Goal: Task Accomplishment & Management: Manage account settings

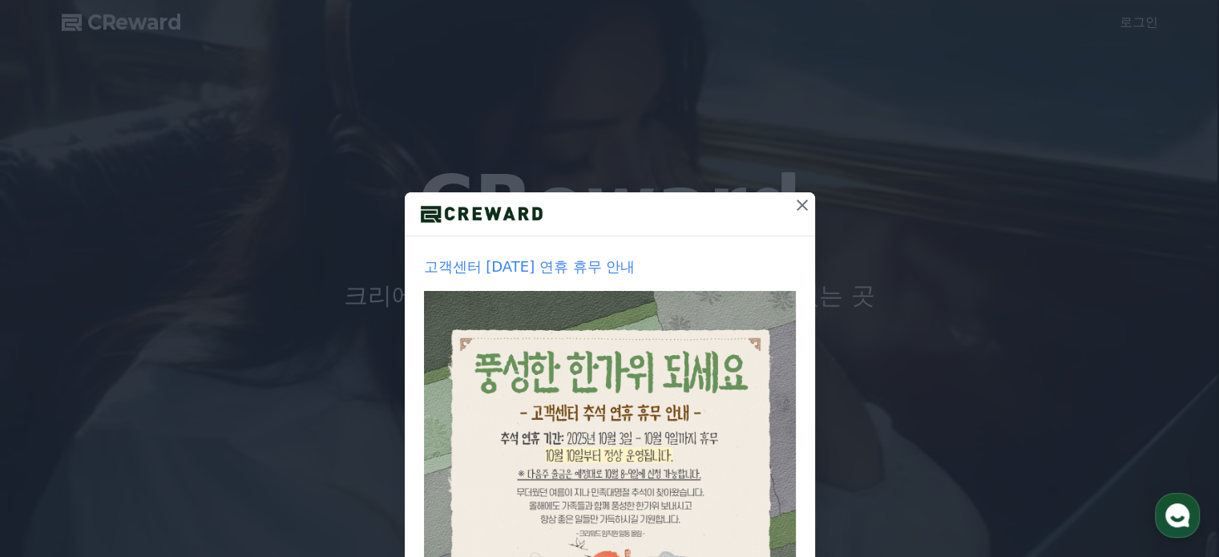
click at [793, 206] on icon at bounding box center [802, 205] width 19 height 19
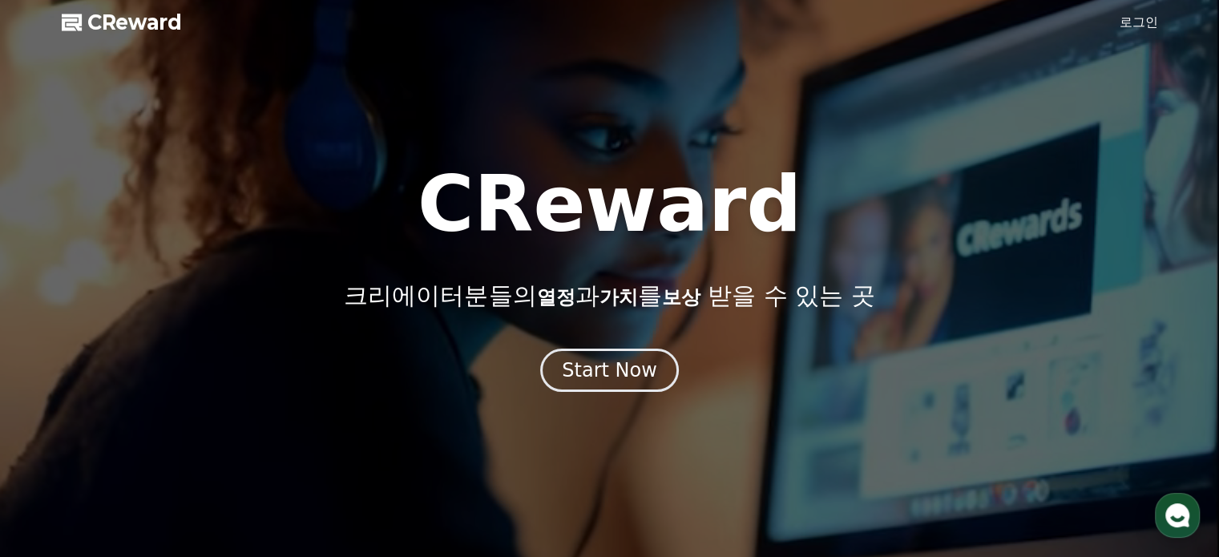
click at [1148, 22] on link "로그인" at bounding box center [1139, 22] width 38 height 19
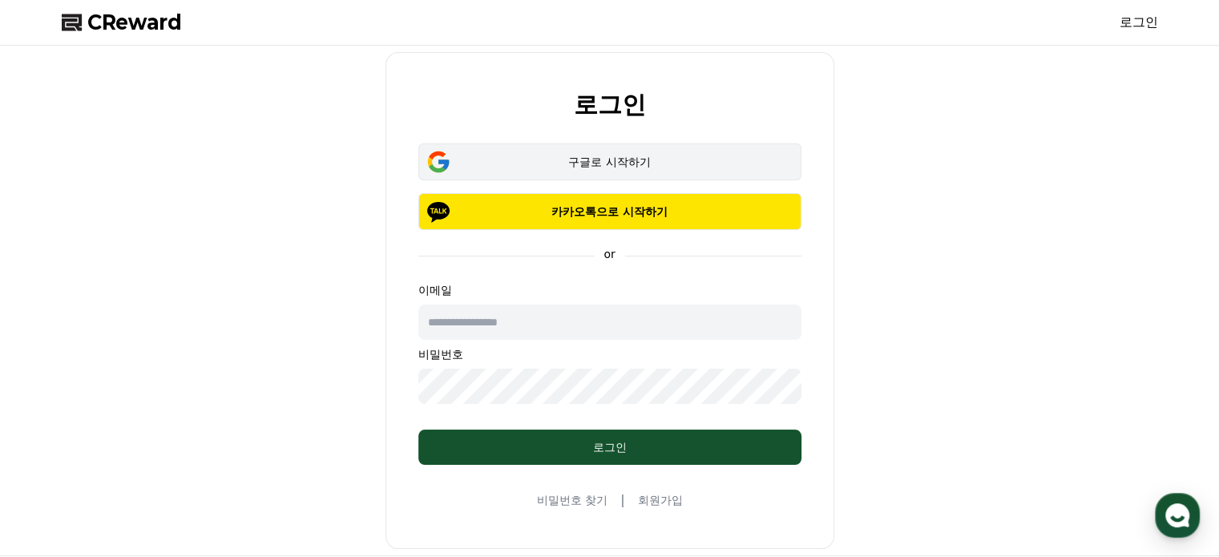
click at [659, 160] on div "구글로 시작하기" at bounding box center [610, 162] width 337 height 16
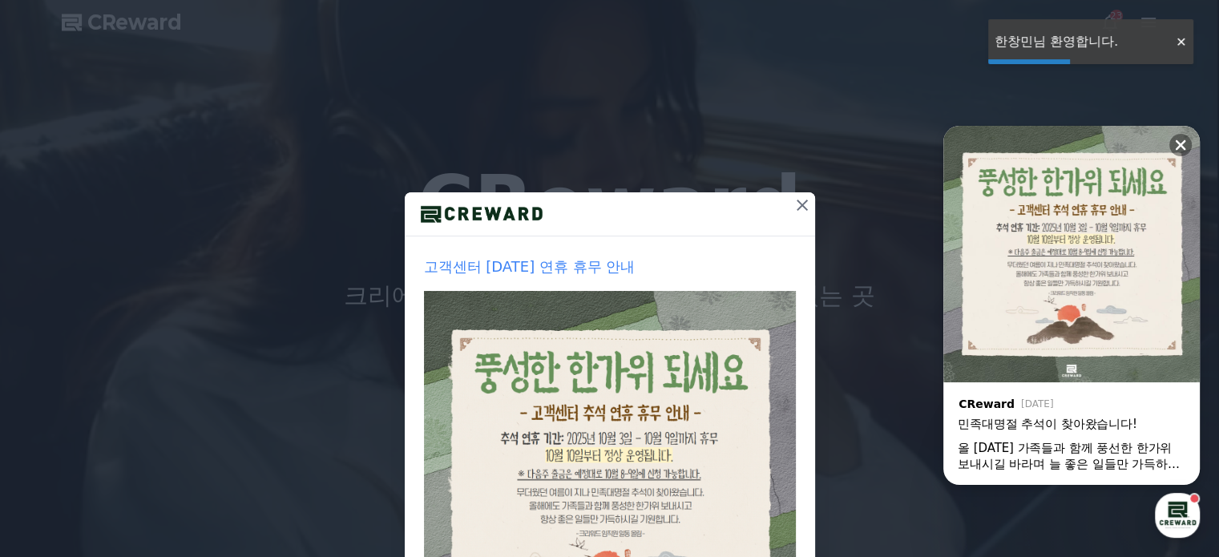
drag, startPoint x: 1180, startPoint y: 46, endPoint x: 1187, endPoint y: 60, distance: 15.8
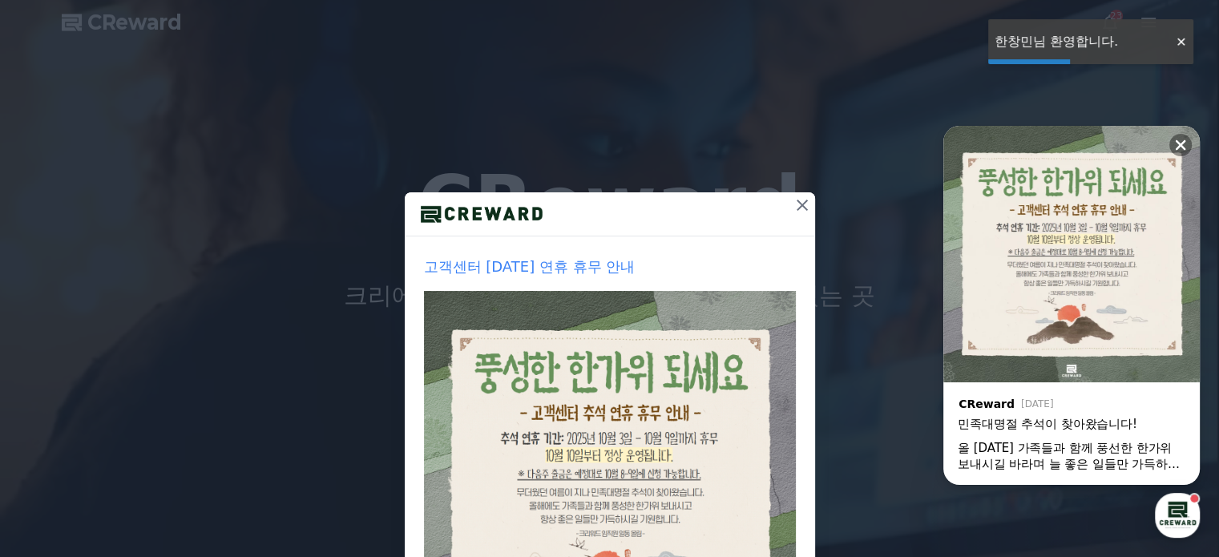
click at [1180, 46] on div at bounding box center [1181, 41] width 26 height 15
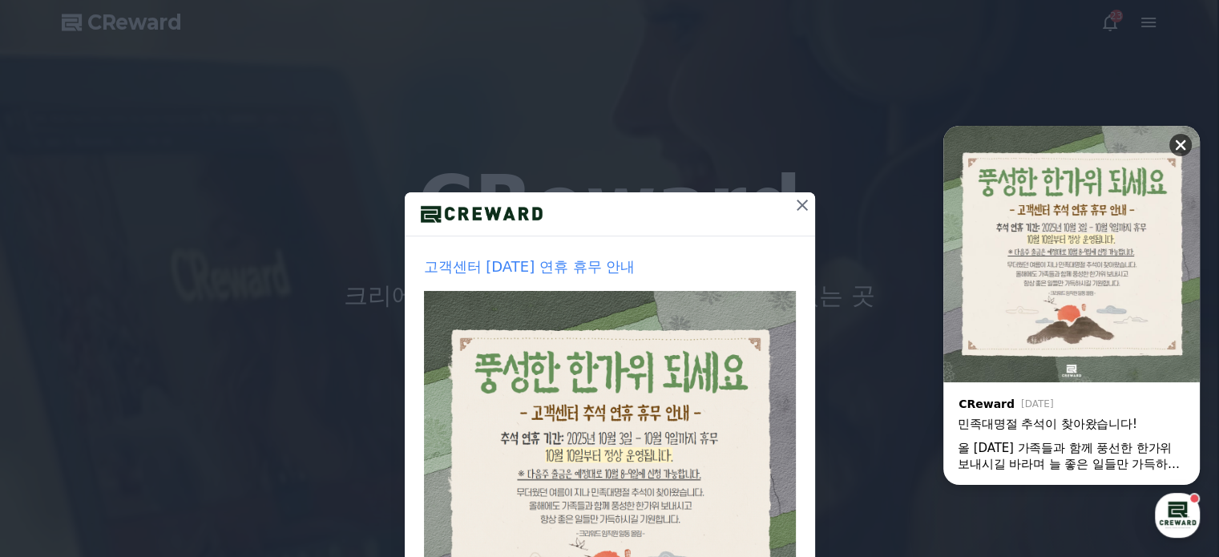
click at [1181, 140] on icon at bounding box center [1181, 145] width 16 height 16
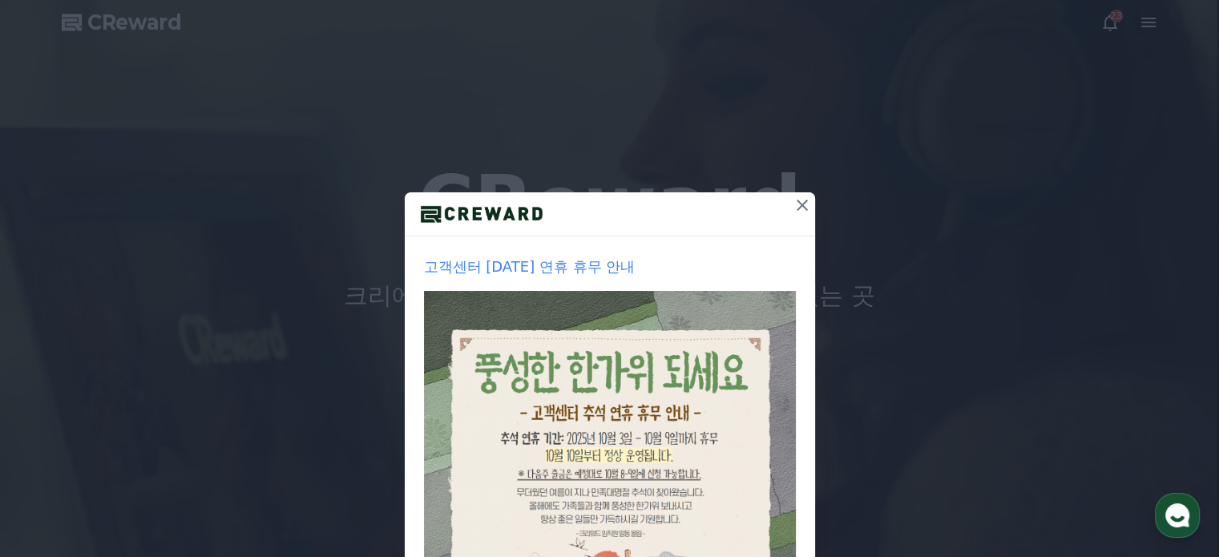
click at [795, 211] on icon at bounding box center [802, 205] width 19 height 19
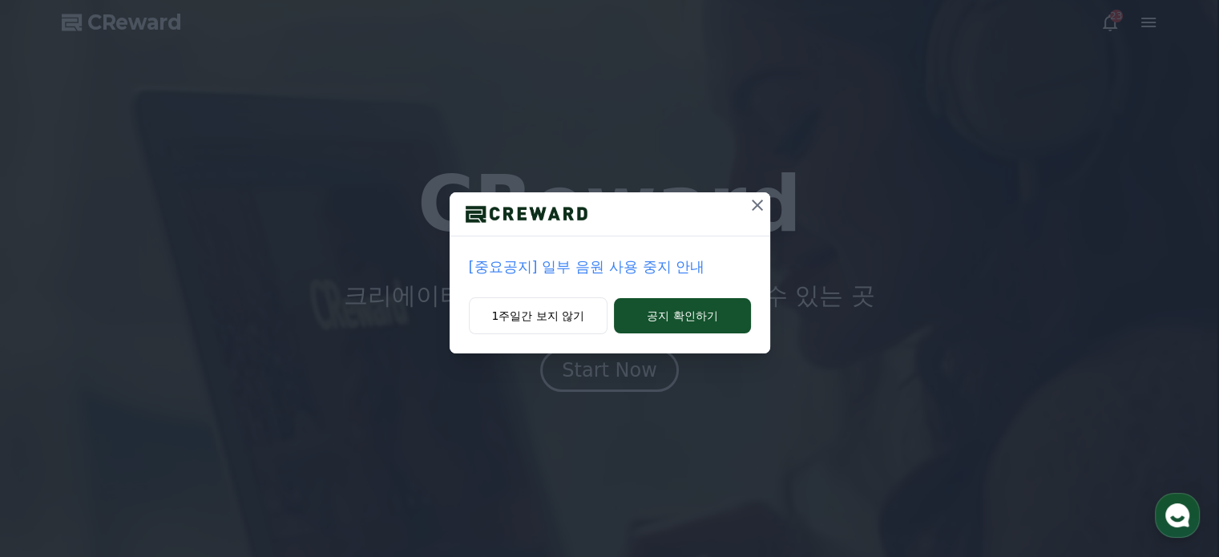
click at [754, 208] on icon at bounding box center [757, 205] width 11 height 11
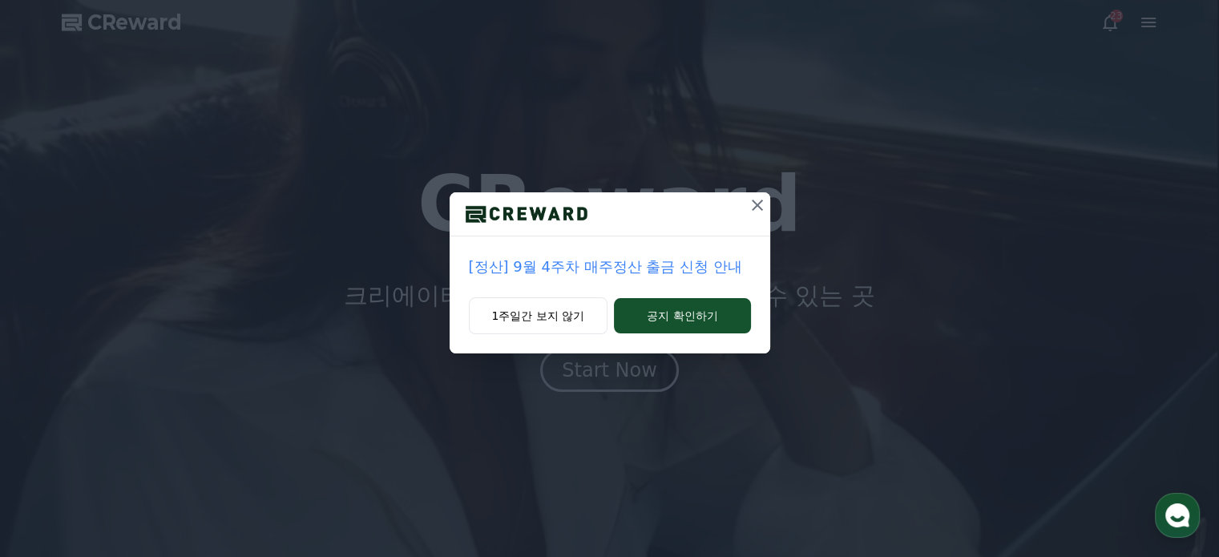
click at [754, 208] on icon at bounding box center [757, 205] width 11 height 11
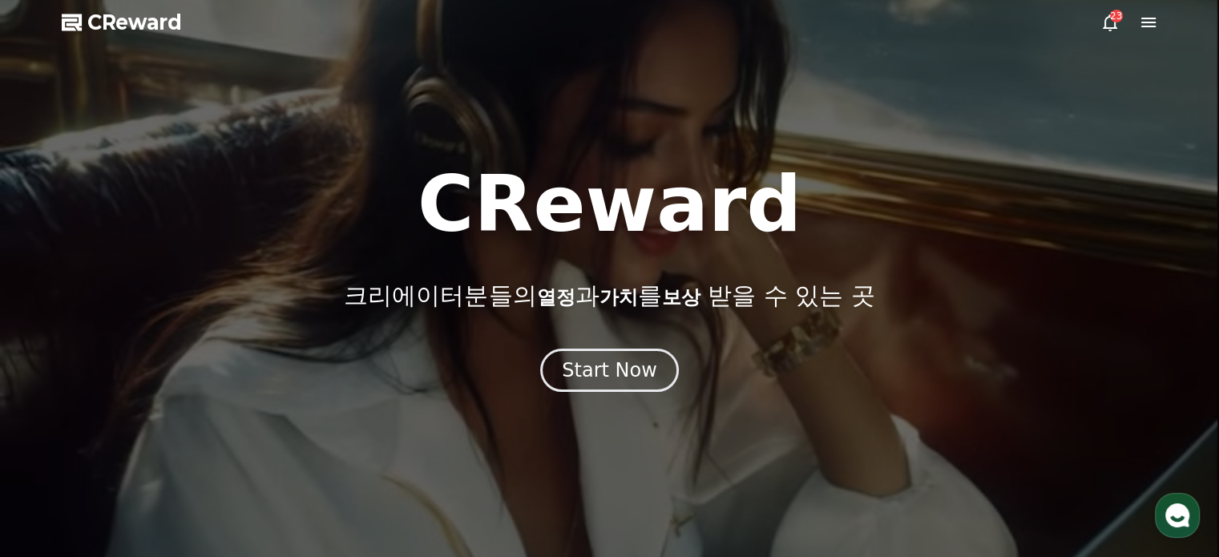
click at [1115, 25] on icon at bounding box center [1110, 22] width 14 height 17
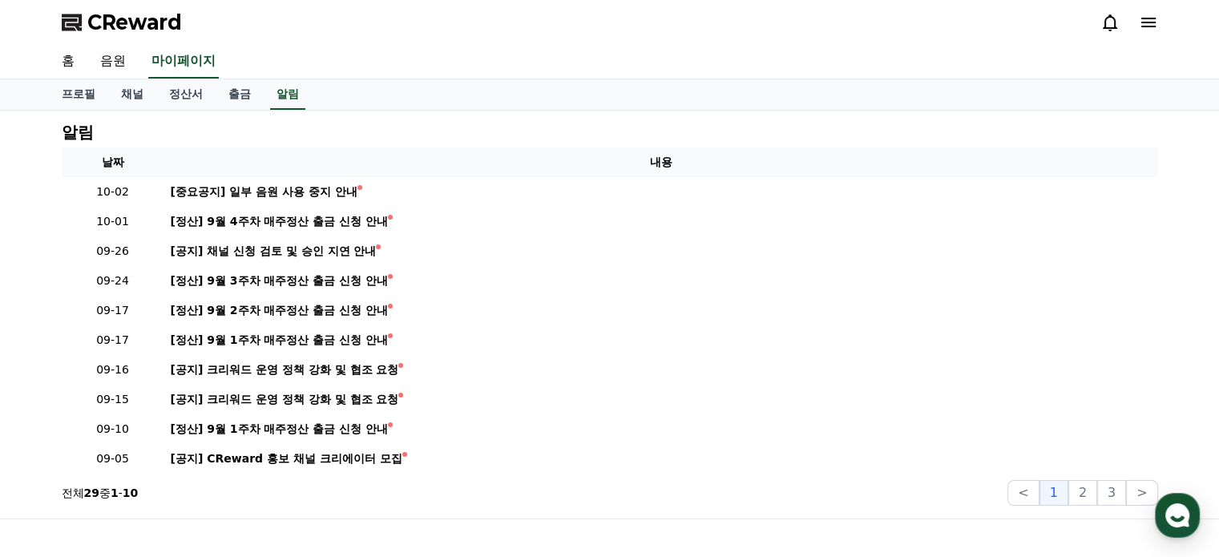
click at [1117, 20] on icon at bounding box center [1110, 22] width 19 height 19
click at [1133, 19] on div at bounding box center [1130, 22] width 58 height 19
click at [1145, 18] on icon at bounding box center [1149, 23] width 14 height 10
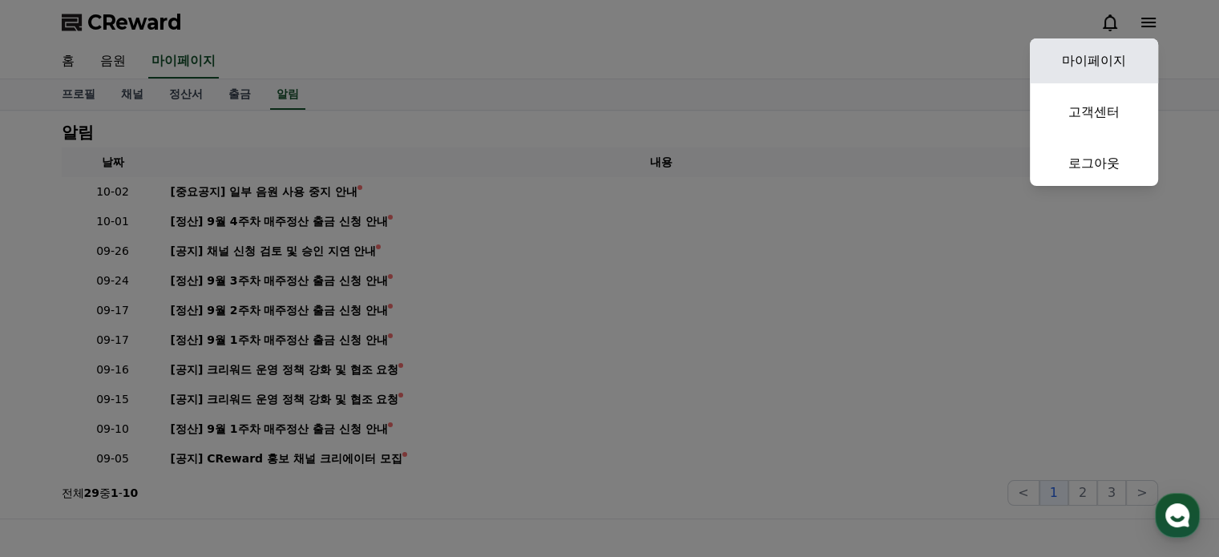
click at [1102, 67] on link "마이페이지" at bounding box center [1094, 60] width 128 height 45
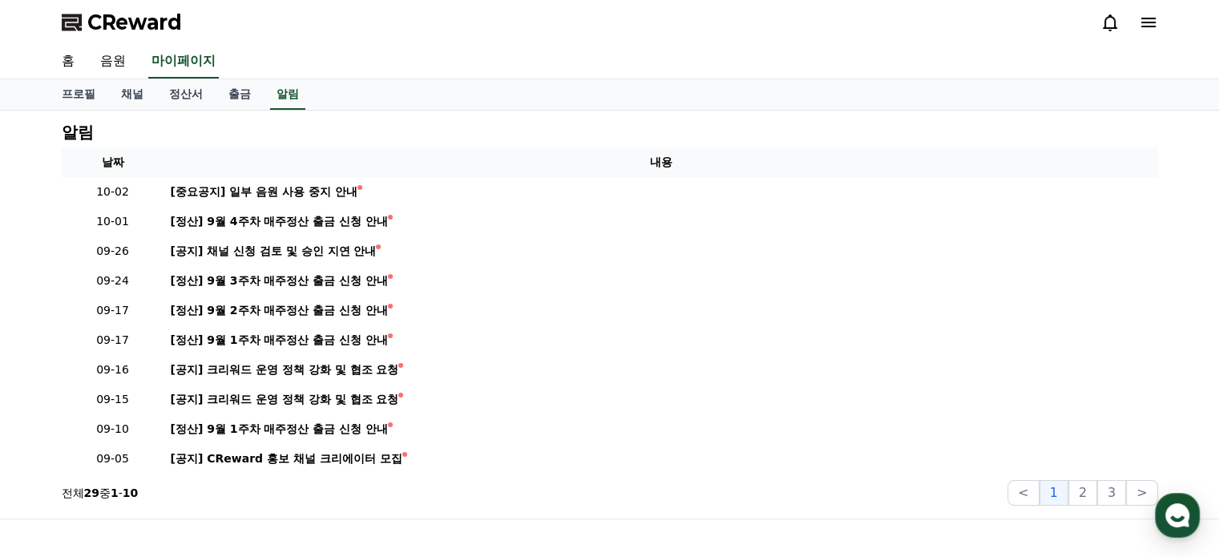
select select "**********"
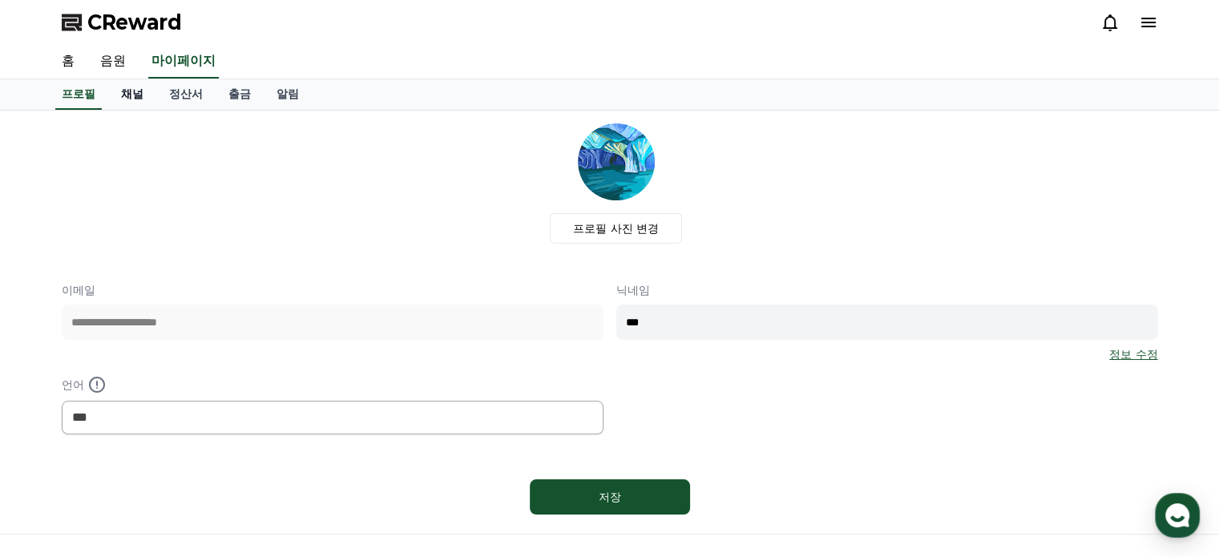
click at [126, 91] on link "채널" at bounding box center [132, 94] width 48 height 30
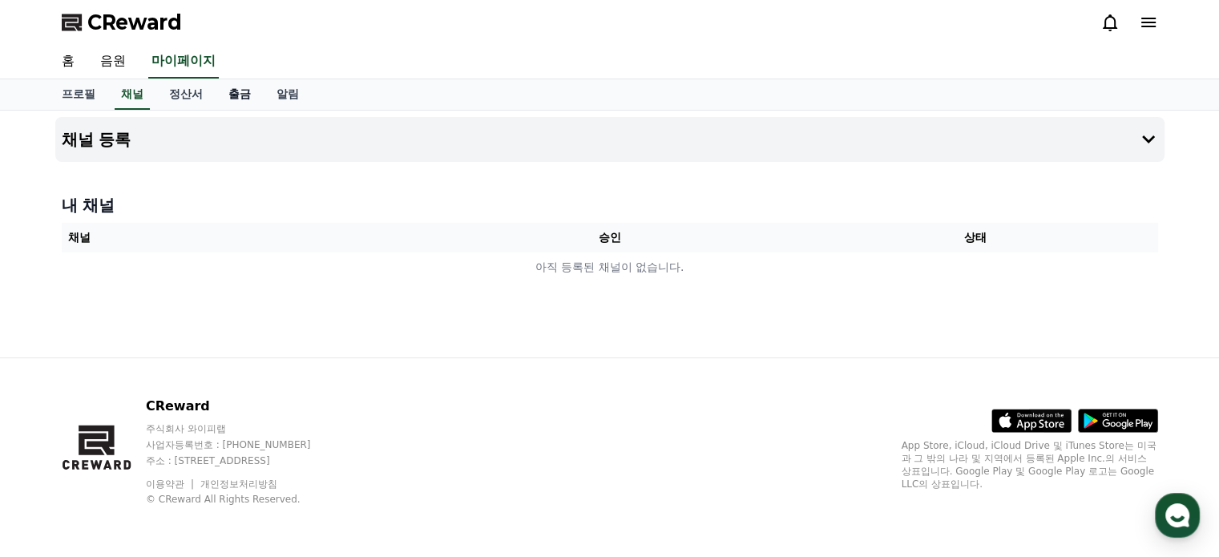
click at [243, 95] on link "출금" at bounding box center [240, 94] width 48 height 30
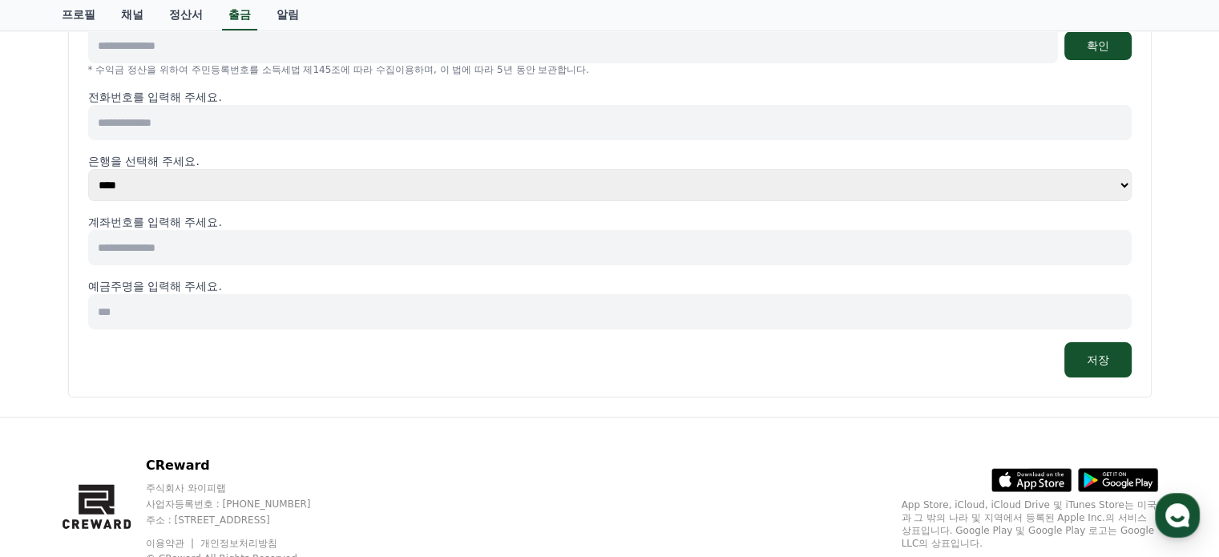
scroll to position [282, 0]
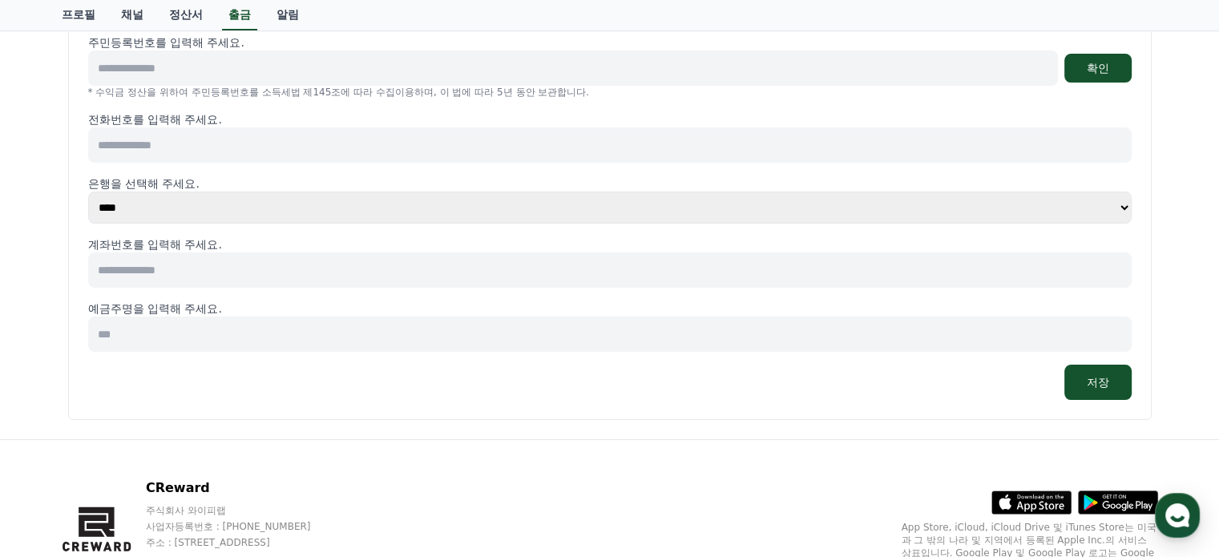
drag, startPoint x: 220, startPoint y: 267, endPoint x: 273, endPoint y: 272, distance: 53.1
click at [210, 272] on input at bounding box center [610, 270] width 1044 height 35
click at [273, 272] on input at bounding box center [610, 270] width 1044 height 35
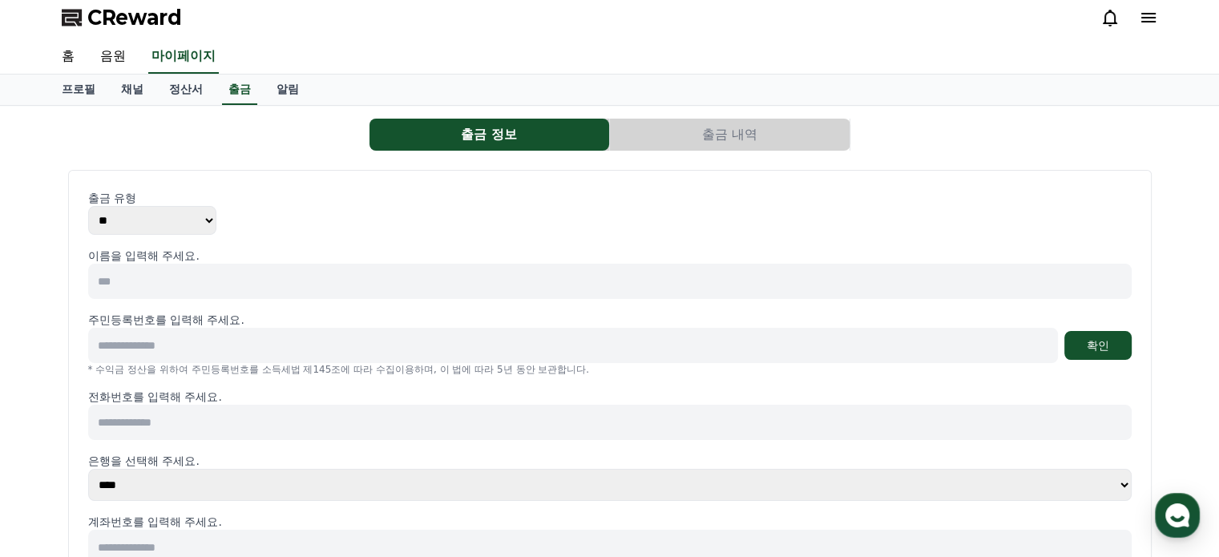
scroll to position [0, 0]
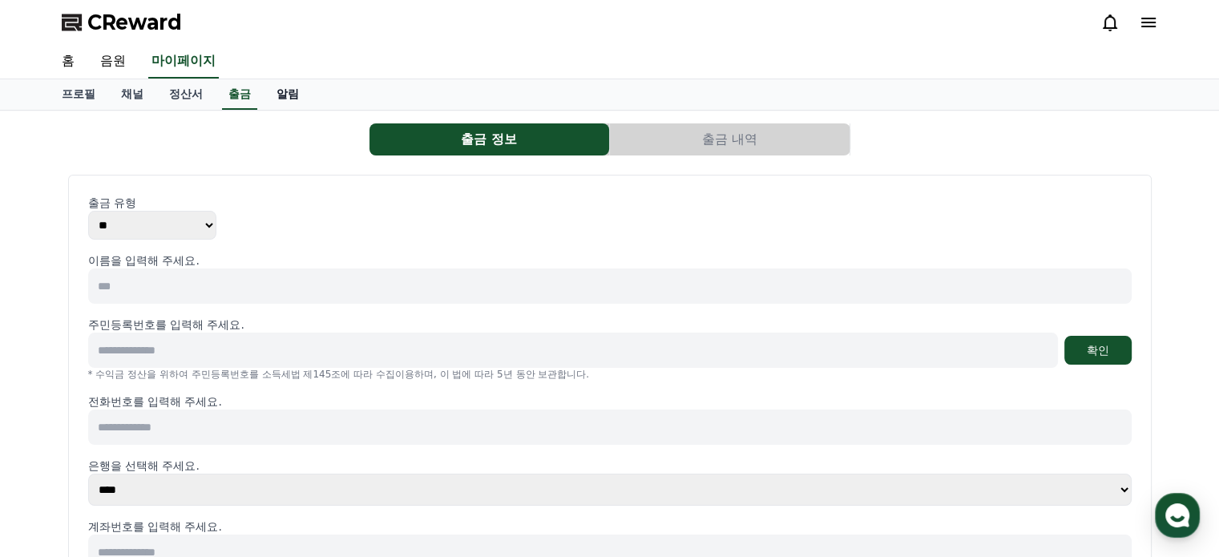
click at [298, 89] on link "알림" at bounding box center [288, 94] width 48 height 30
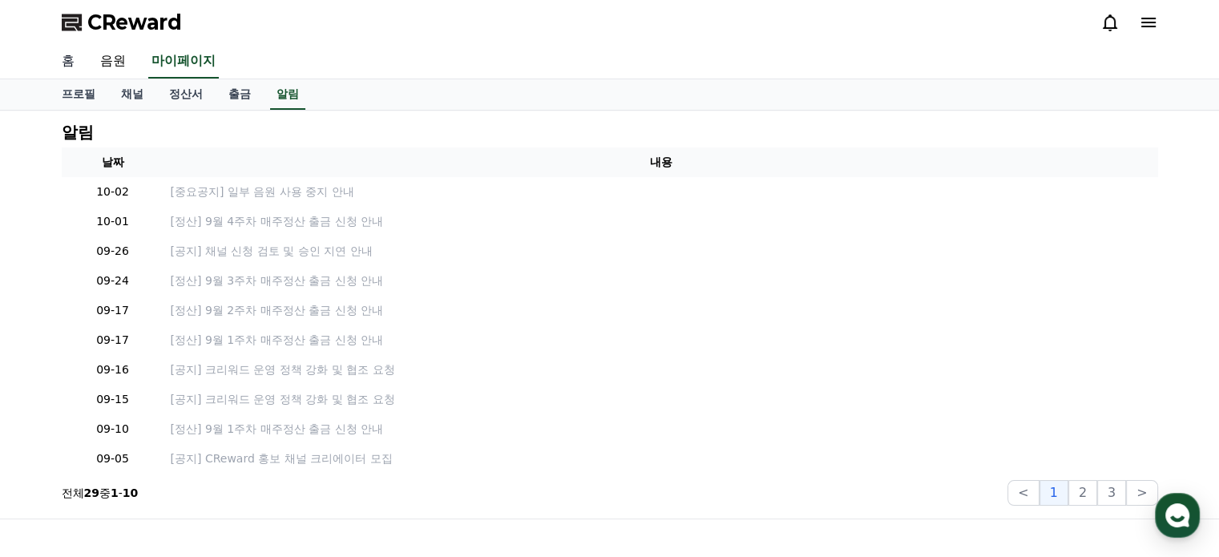
click at [75, 59] on link "홈" at bounding box center [68, 62] width 38 height 34
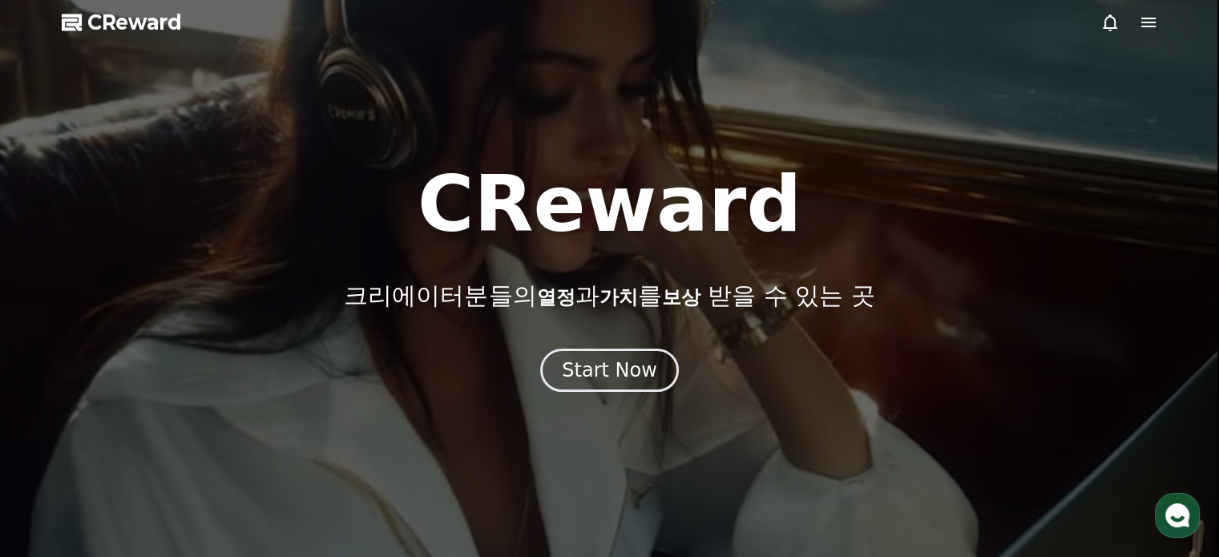
click at [1141, 24] on icon at bounding box center [1148, 22] width 19 height 19
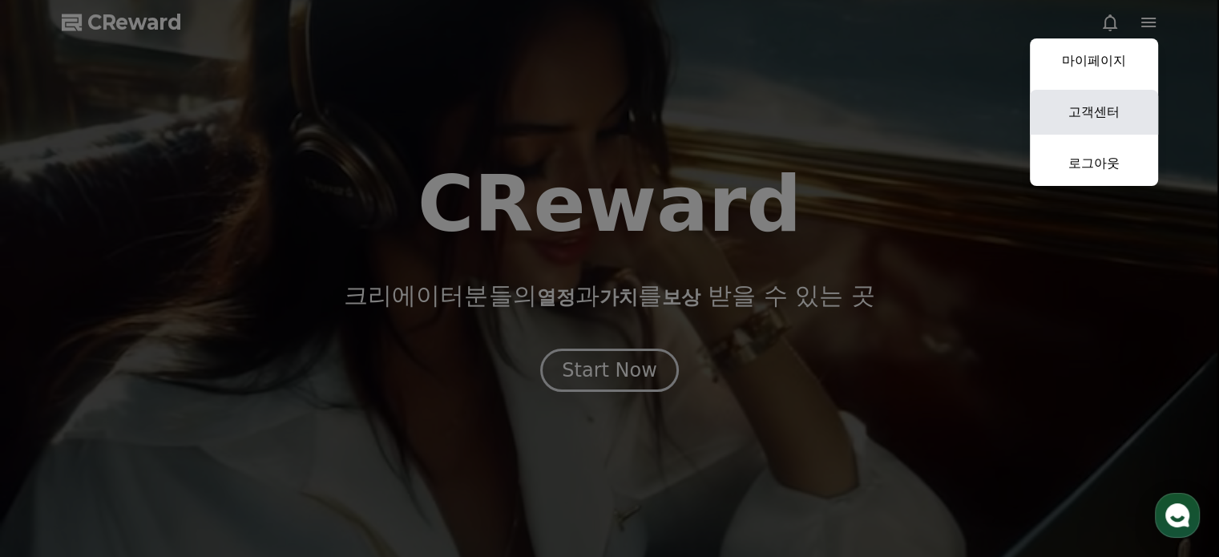
click at [1110, 110] on link "고객센터" at bounding box center [1094, 112] width 128 height 45
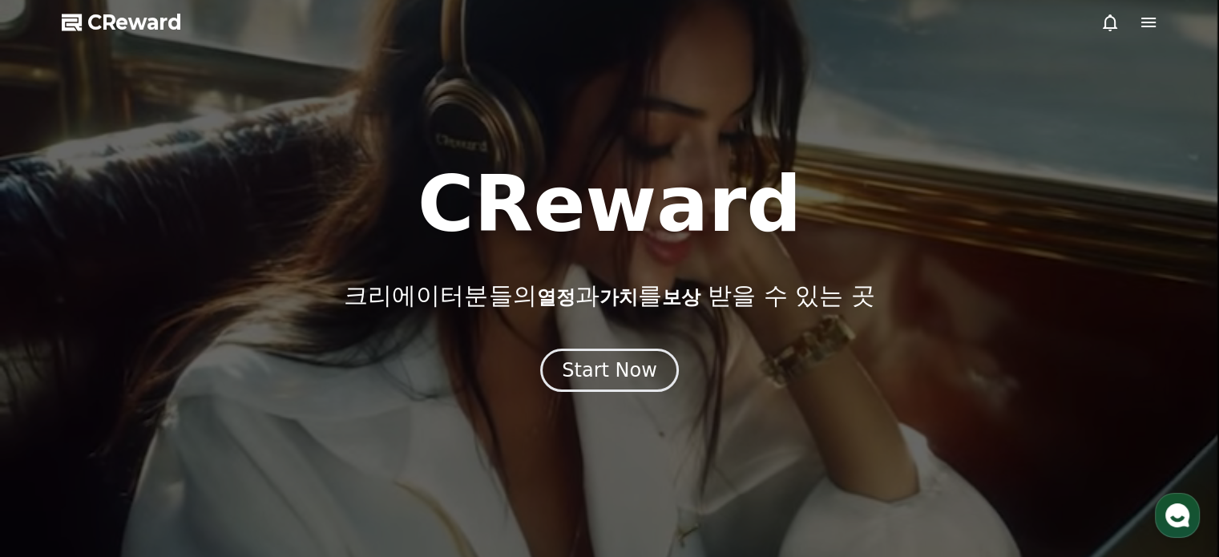
click at [1152, 25] on icon at bounding box center [1148, 22] width 19 height 19
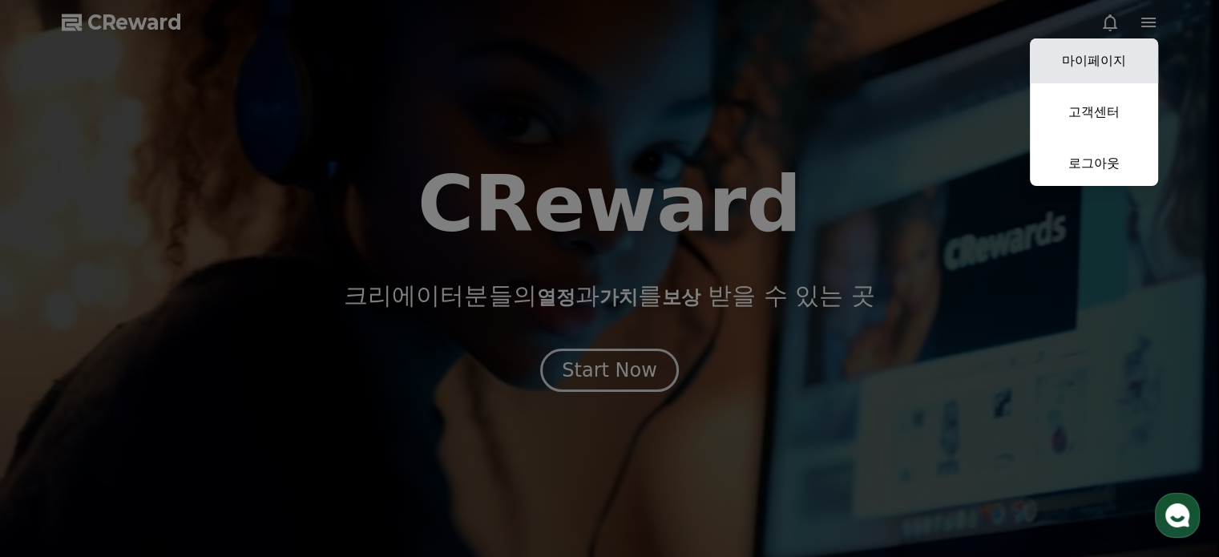
click at [1101, 55] on link "마이페이지" at bounding box center [1094, 60] width 128 height 45
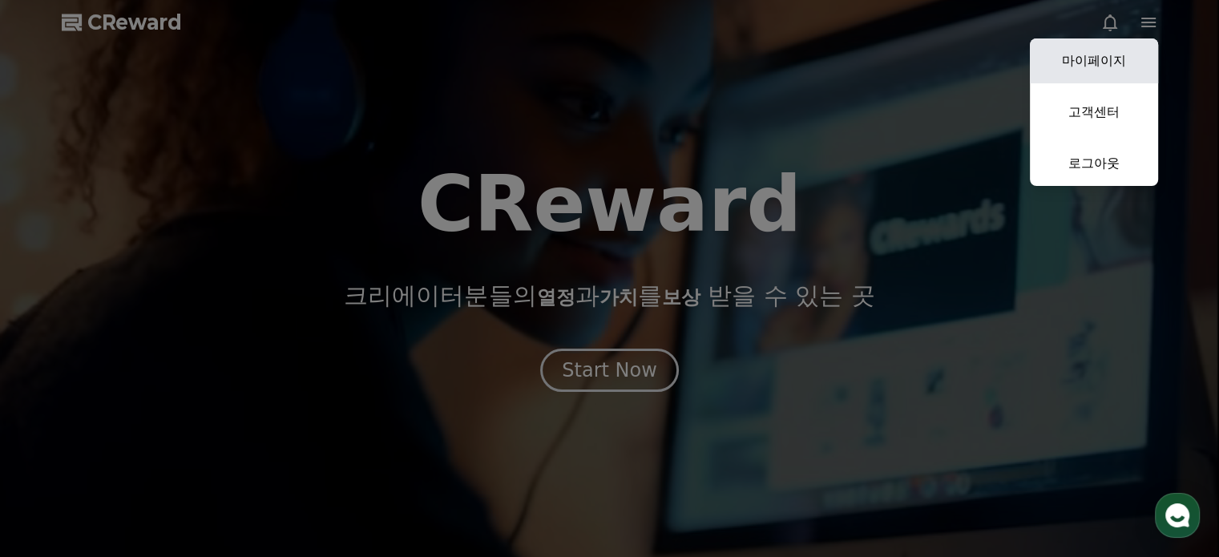
select select "**********"
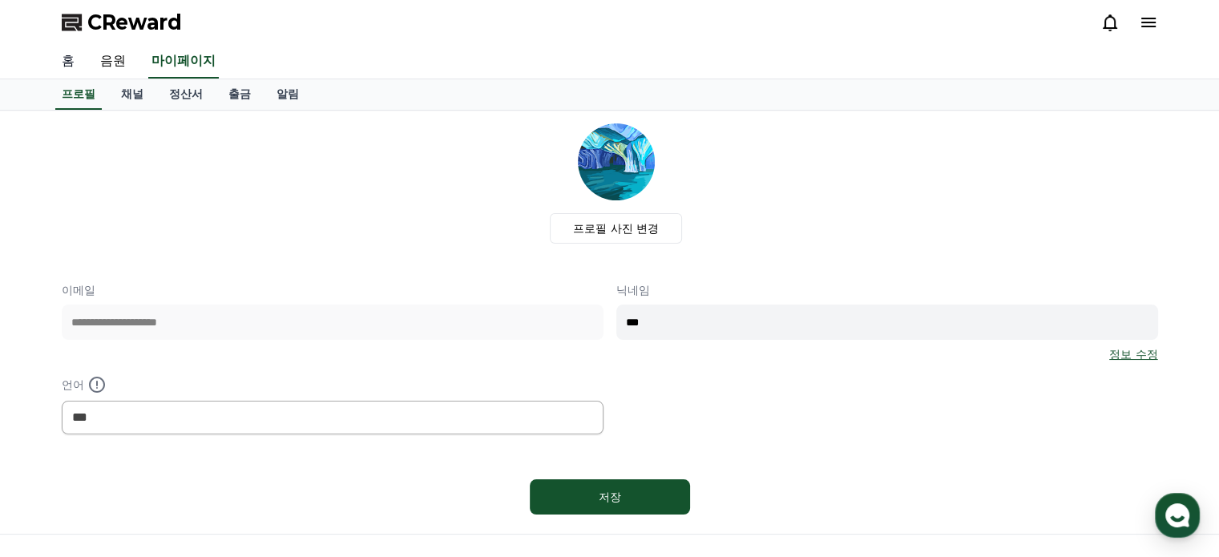
click at [67, 67] on link "홈" at bounding box center [68, 62] width 38 height 34
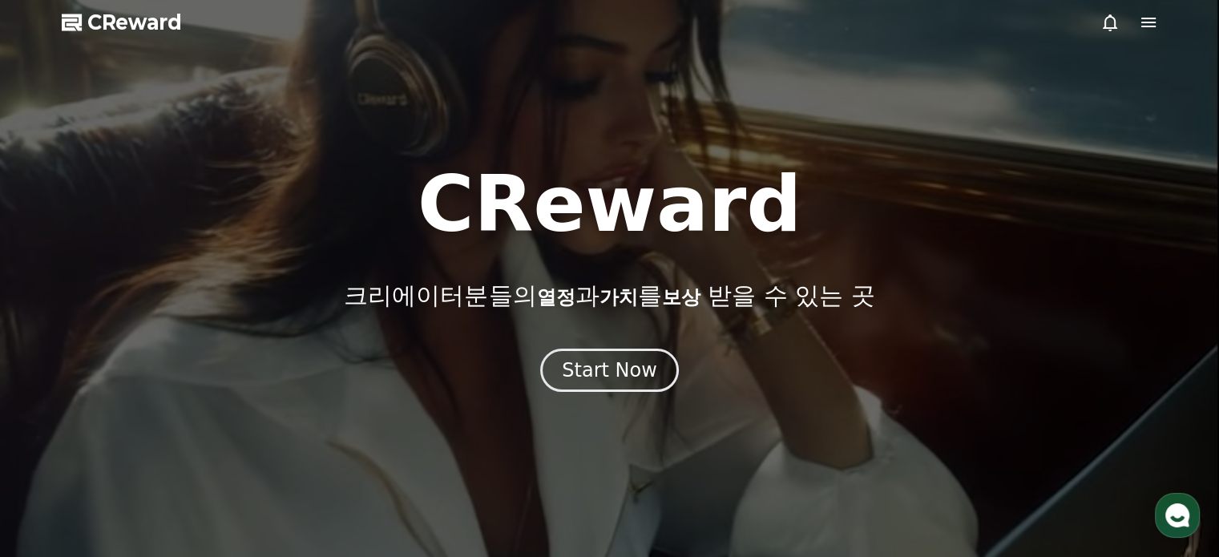
click at [1148, 25] on icon at bounding box center [1148, 22] width 19 height 19
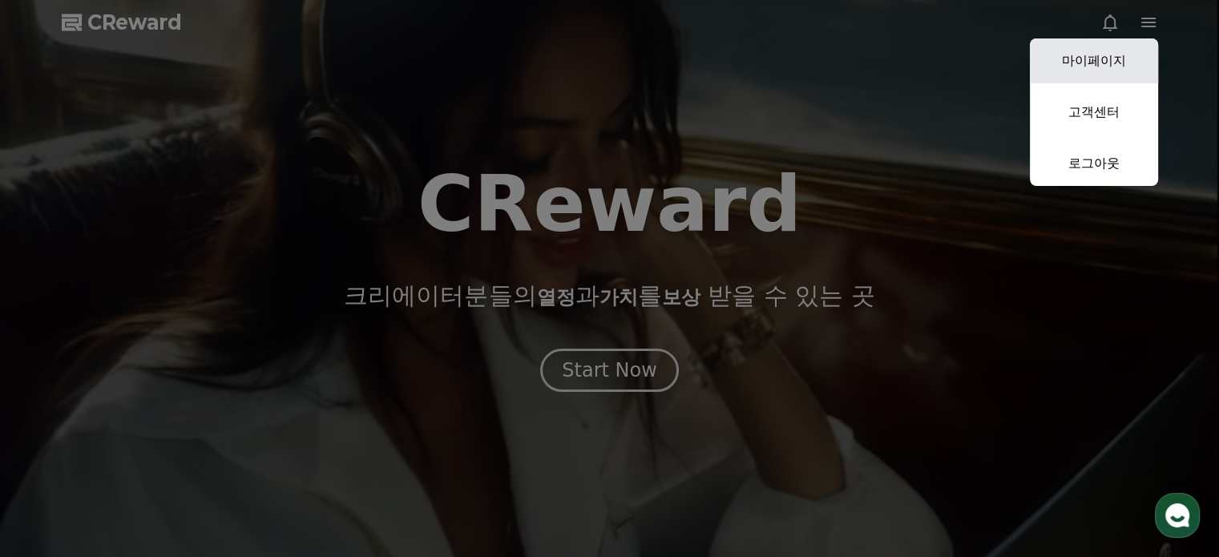
click at [1070, 51] on link "마이페이지" at bounding box center [1094, 60] width 128 height 45
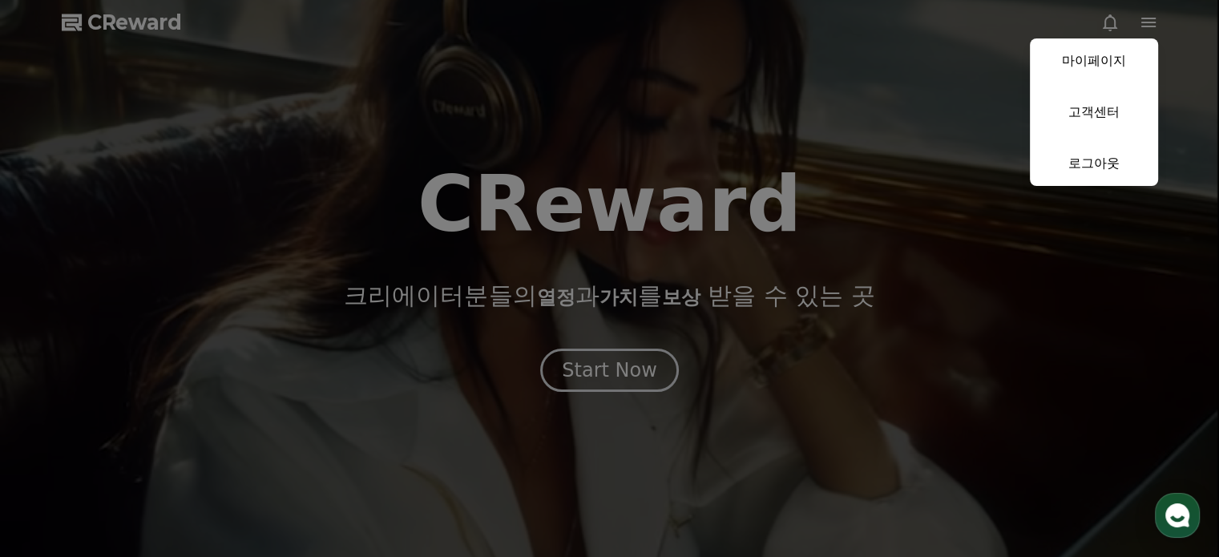
select select "**********"
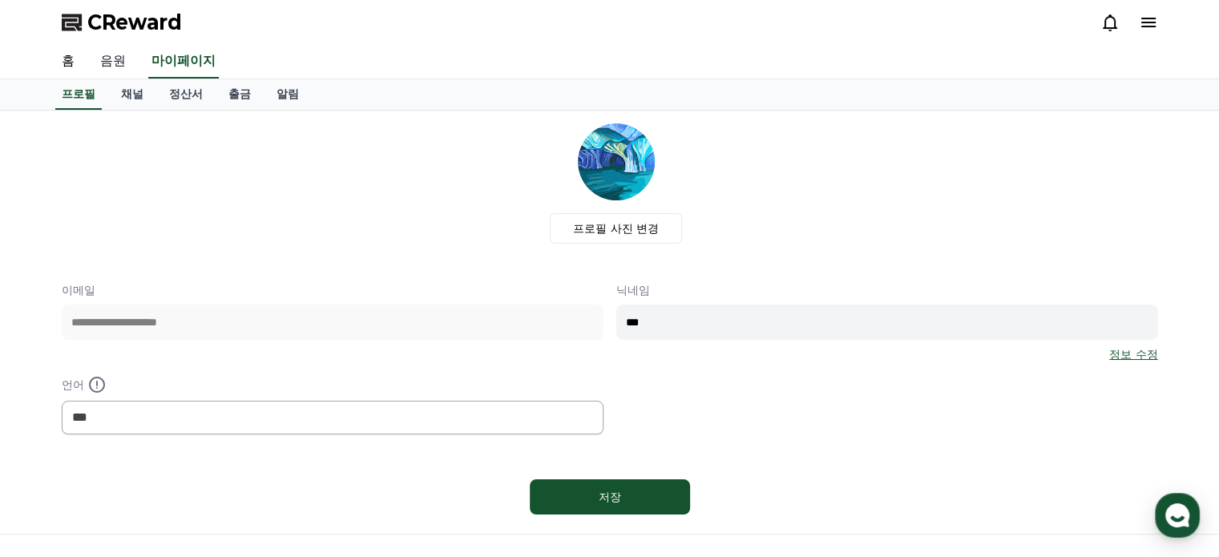
click at [122, 59] on link "음원" at bounding box center [112, 62] width 51 height 34
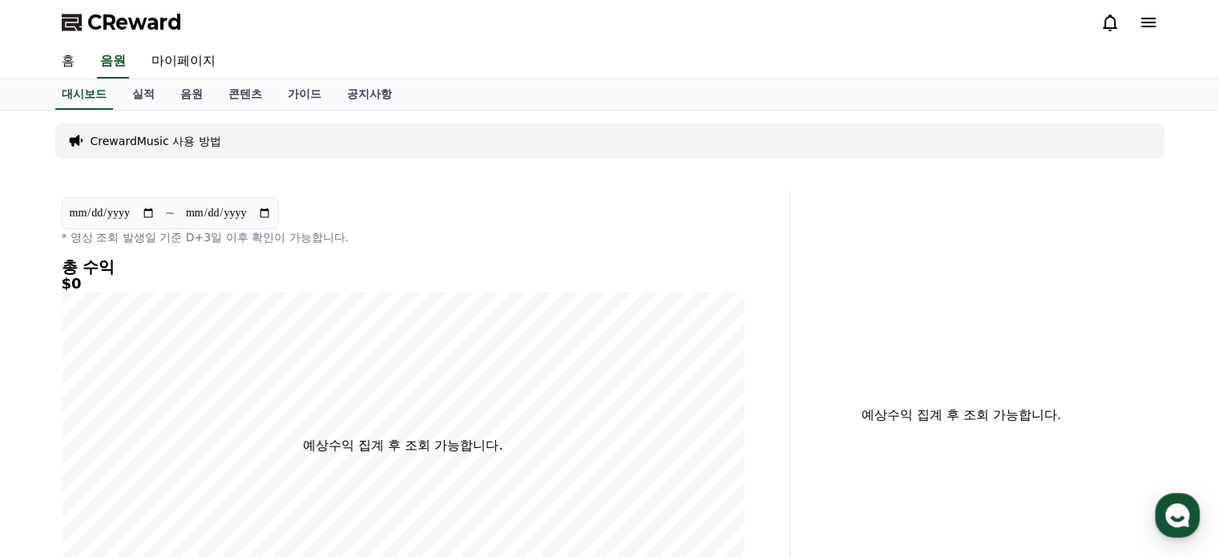
click at [61, 59] on link "홈" at bounding box center [68, 62] width 38 height 34
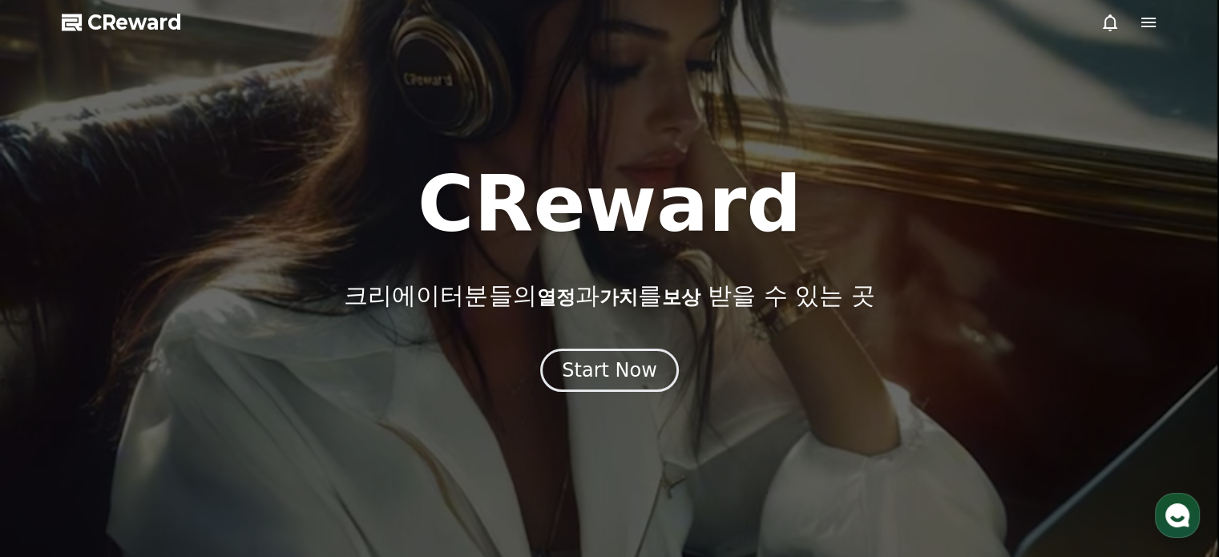
drag, startPoint x: 1179, startPoint y: 18, endPoint x: 1161, endPoint y: 18, distance: 17.6
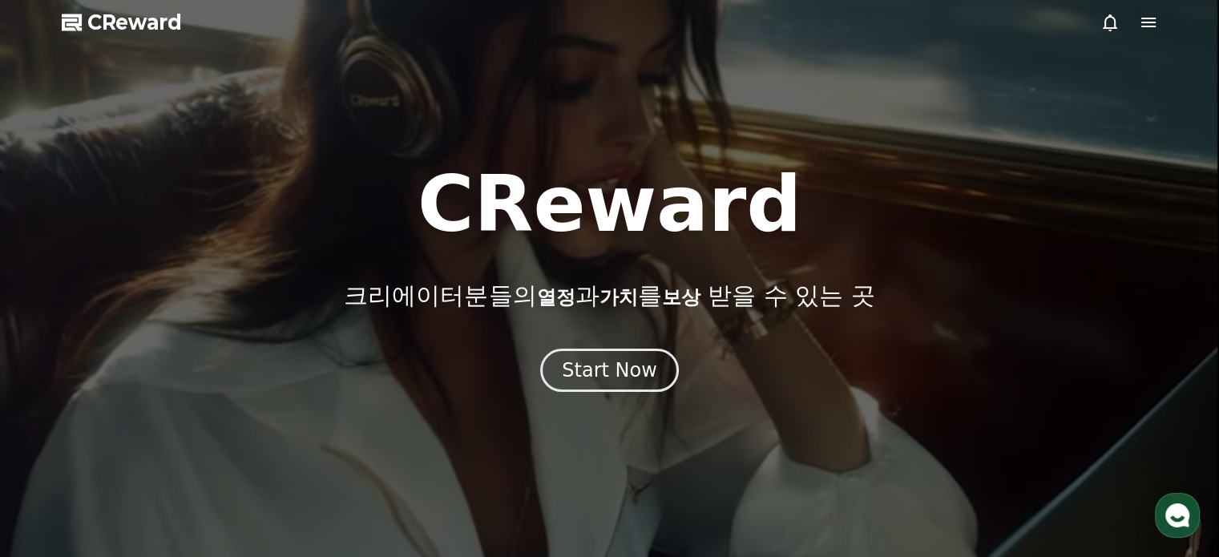
click at [1176, 18] on div at bounding box center [609, 278] width 1219 height 557
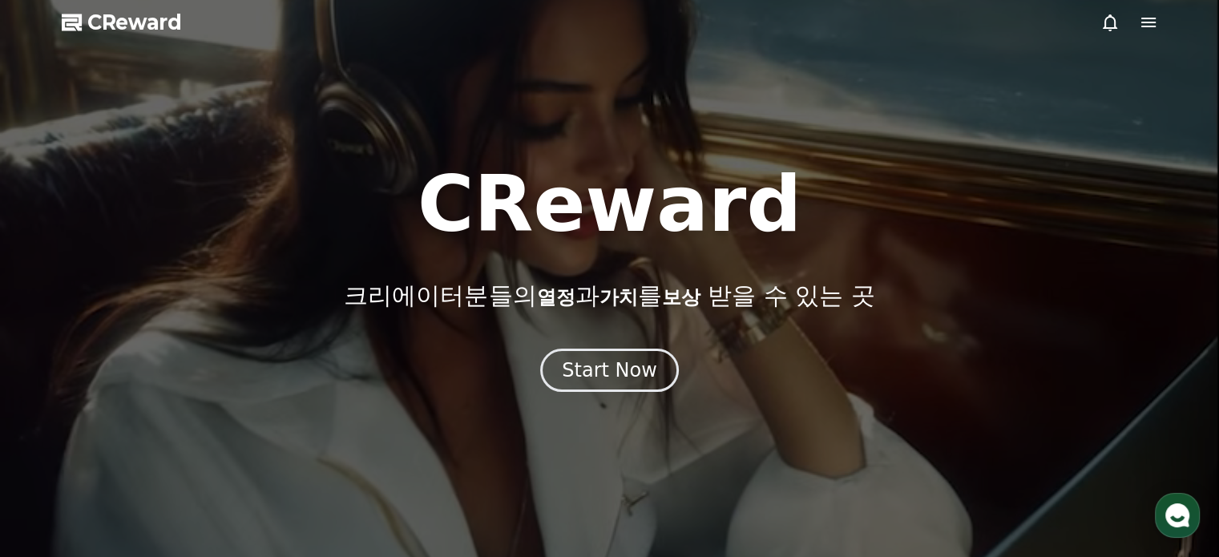
click at [1159, 18] on div at bounding box center [609, 278] width 1219 height 557
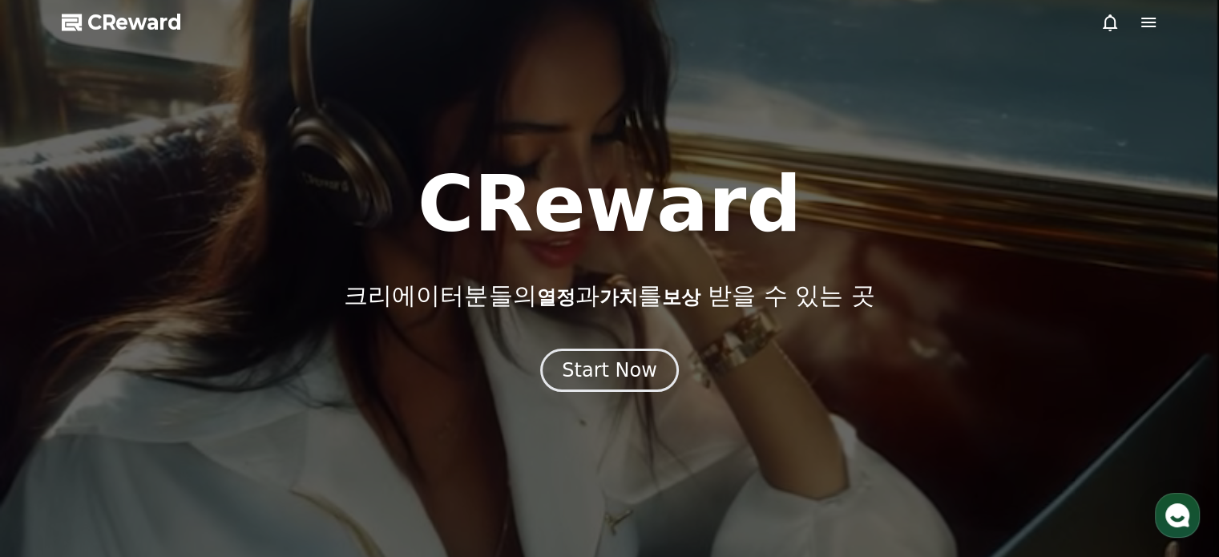
click at [1150, 25] on icon at bounding box center [1148, 22] width 19 height 19
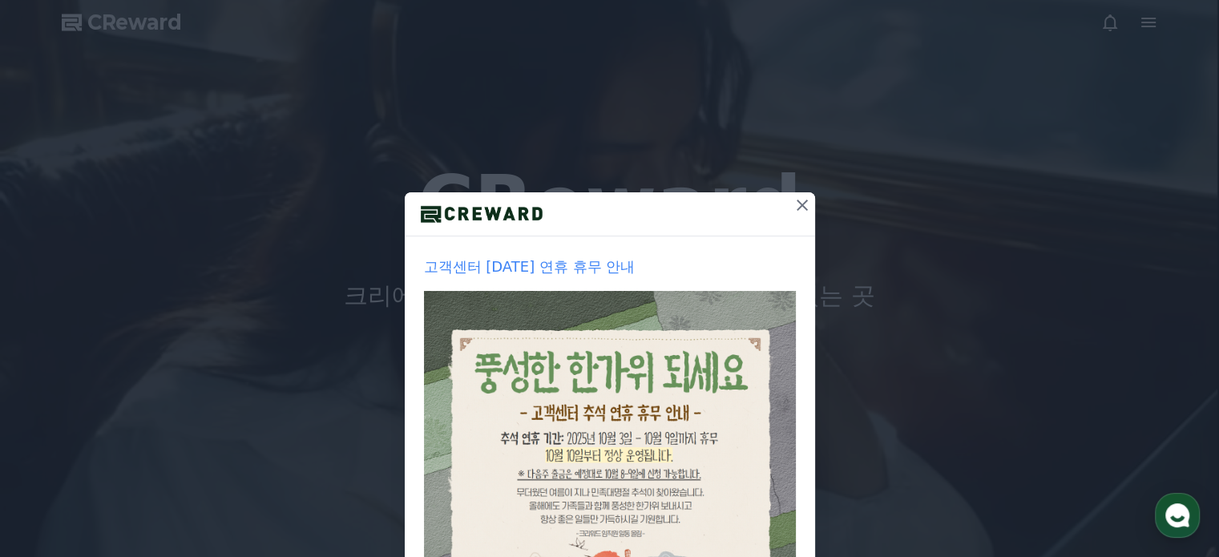
click at [1138, 21] on div "고객센터 [DATE] 연휴 휴무 안내 1주일간 보지 않기 닫기" at bounding box center [609, 382] width 1219 height 764
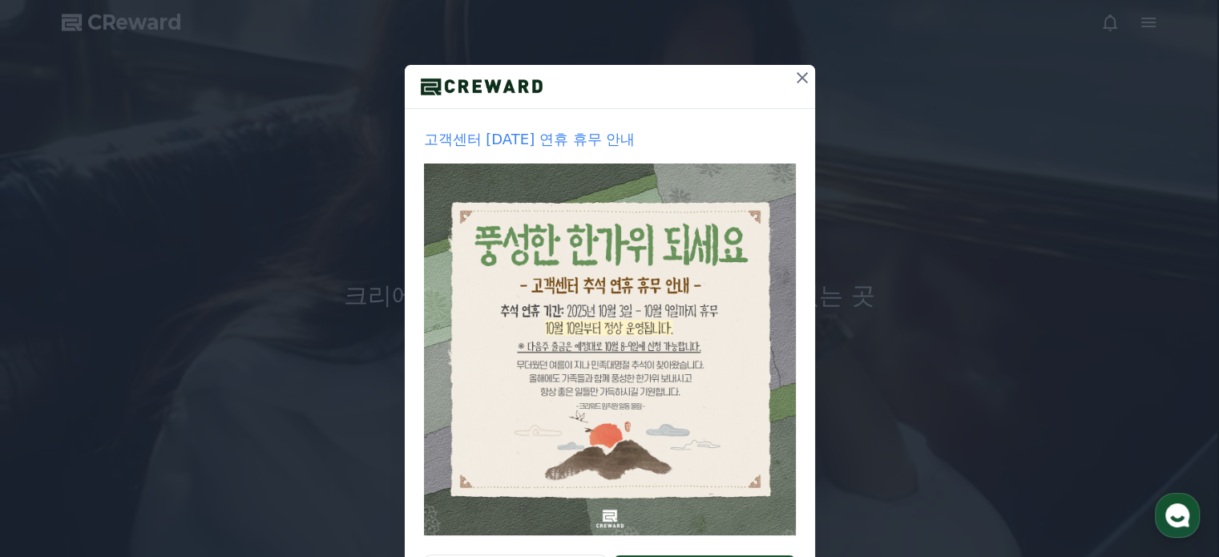
scroll to position [46, 0]
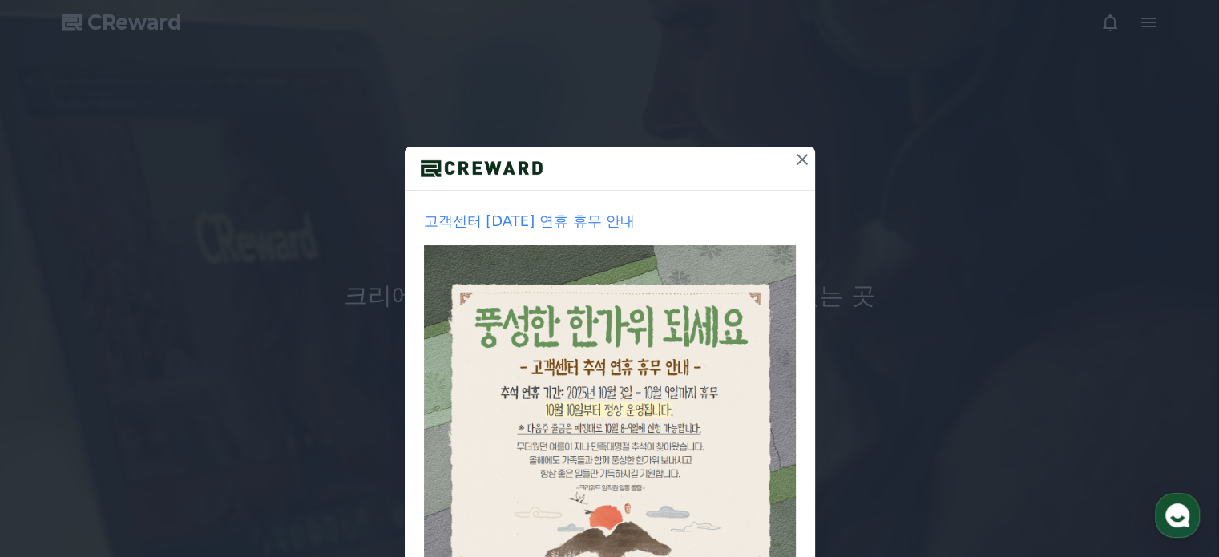
click at [795, 156] on icon at bounding box center [802, 159] width 19 height 19
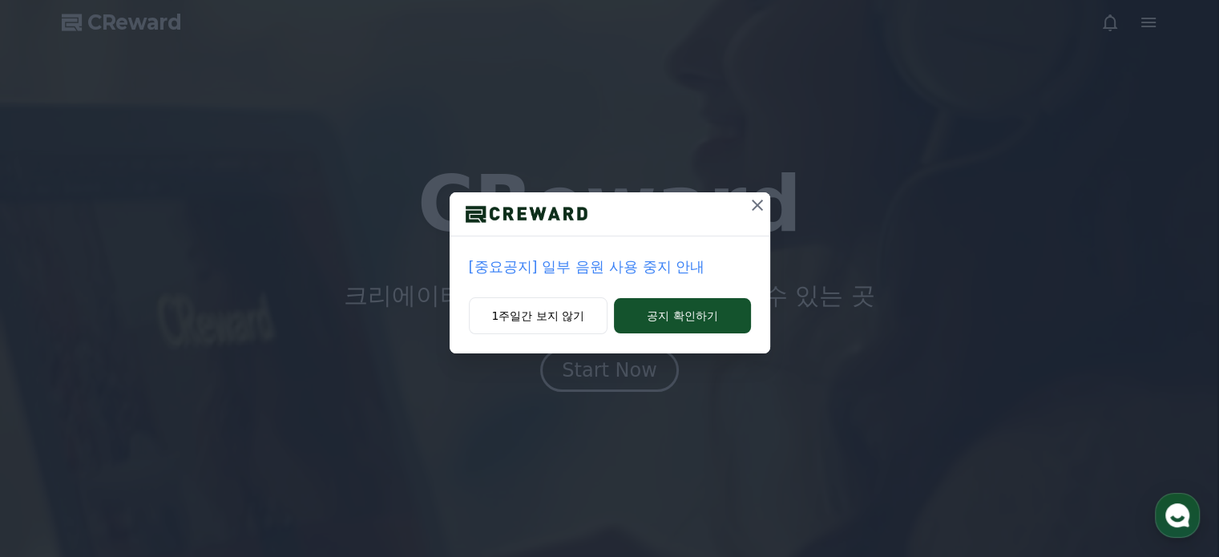
scroll to position [0, 0]
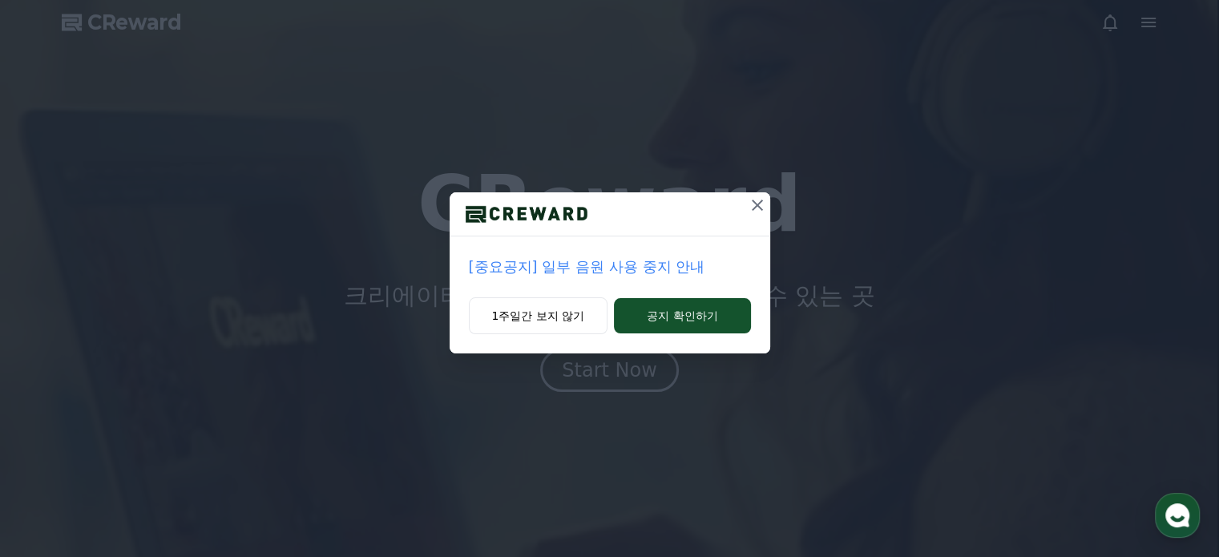
click at [748, 200] on icon at bounding box center [757, 205] width 19 height 19
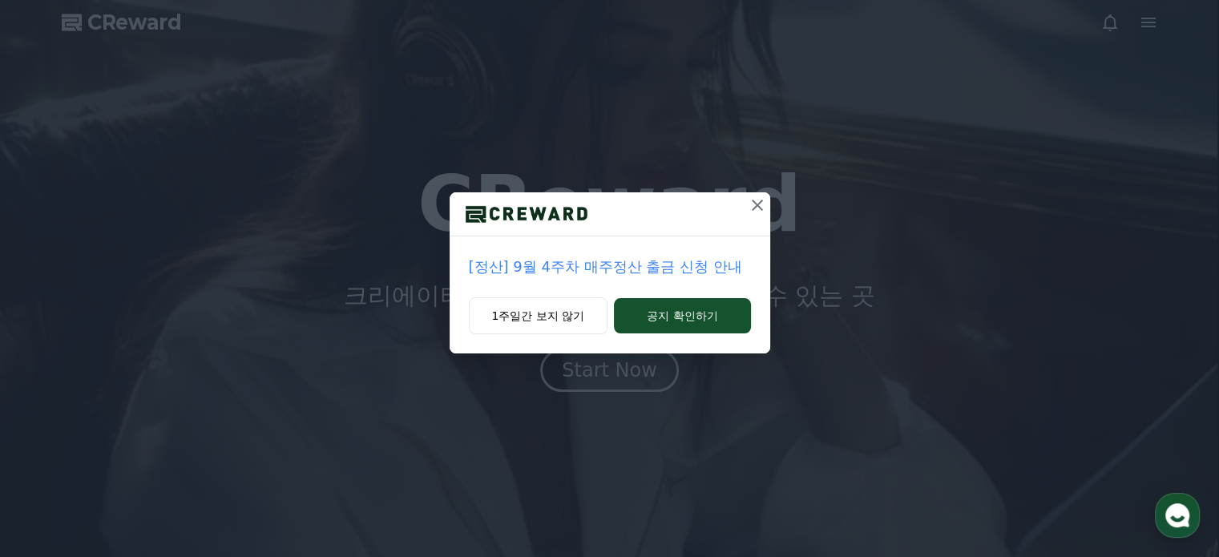
click at [757, 201] on icon at bounding box center [757, 205] width 19 height 19
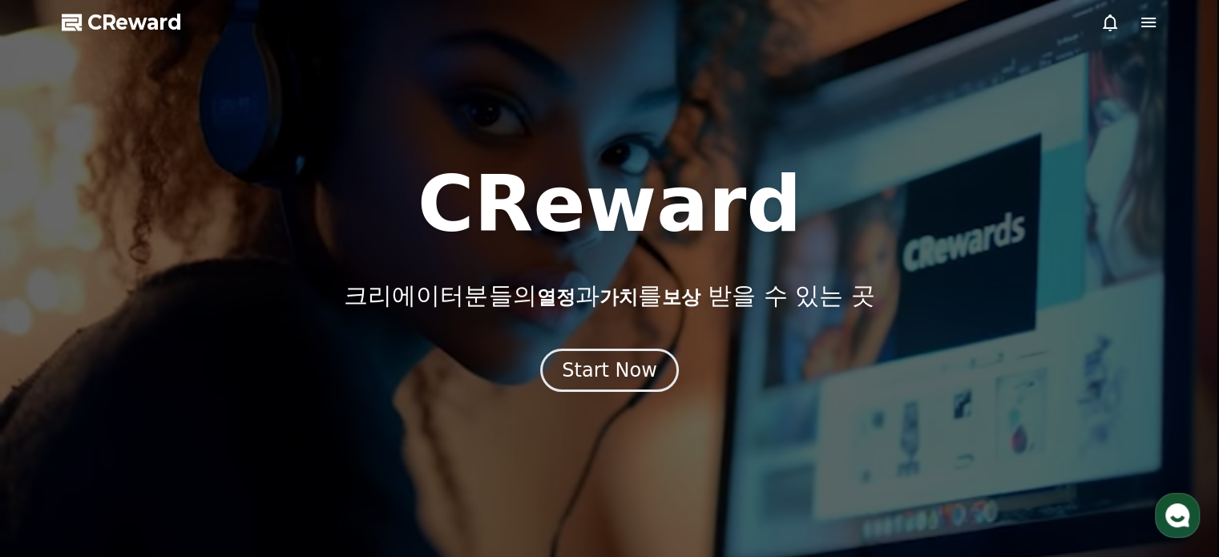
click at [1151, 18] on icon at bounding box center [1149, 23] width 14 height 10
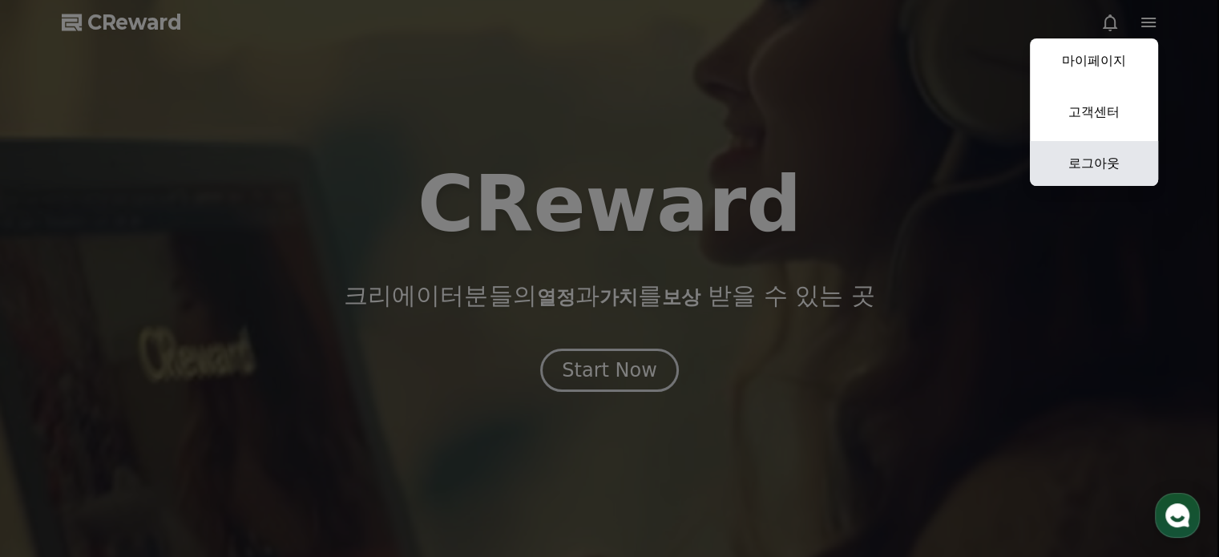
click at [1112, 158] on link "로그아웃" at bounding box center [1094, 163] width 128 height 45
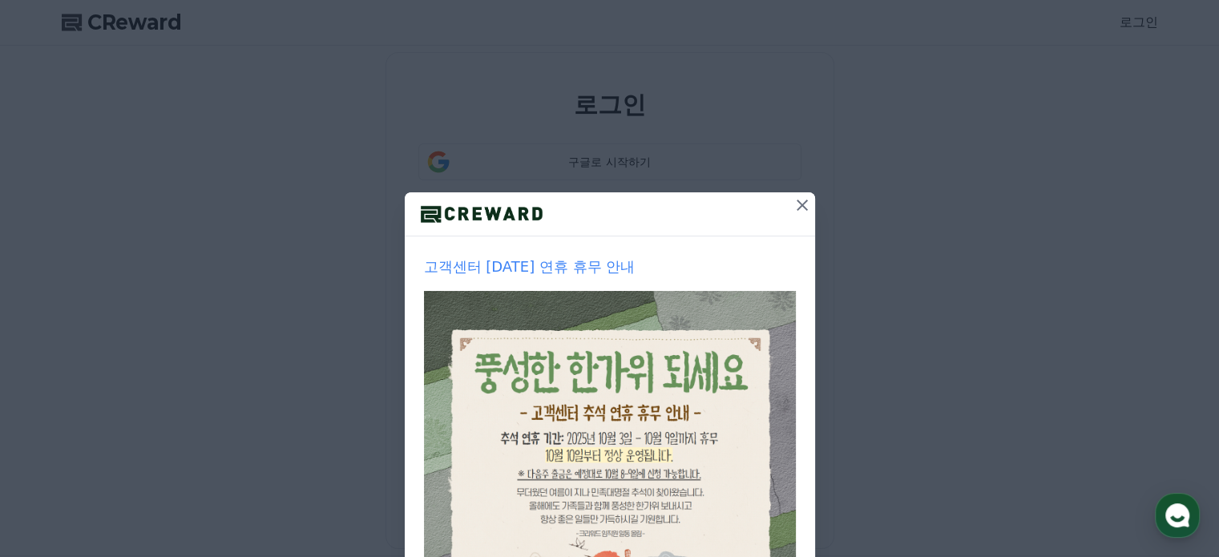
click at [790, 202] on button at bounding box center [803, 205] width 26 height 26
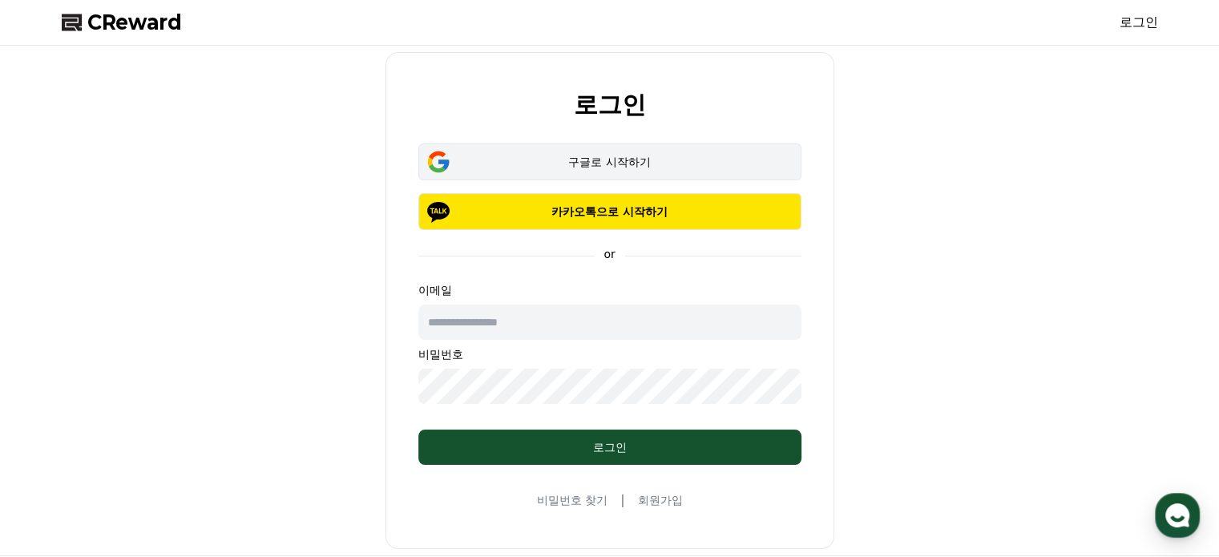
click at [632, 152] on button "구글로 시작하기" at bounding box center [610, 162] width 383 height 37
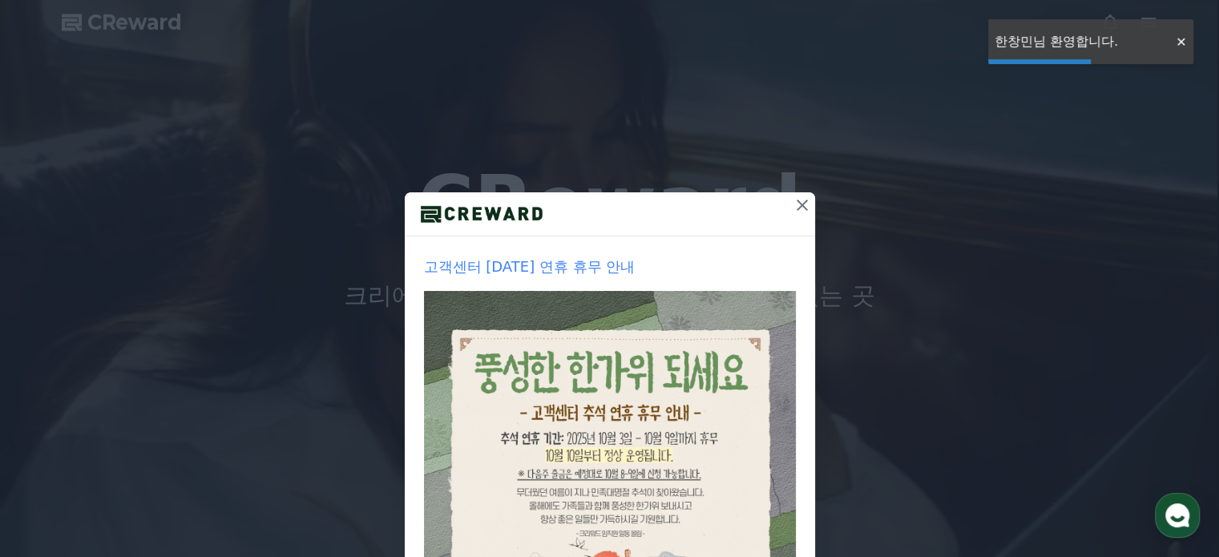
click at [1174, 43] on div at bounding box center [1181, 41] width 26 height 15
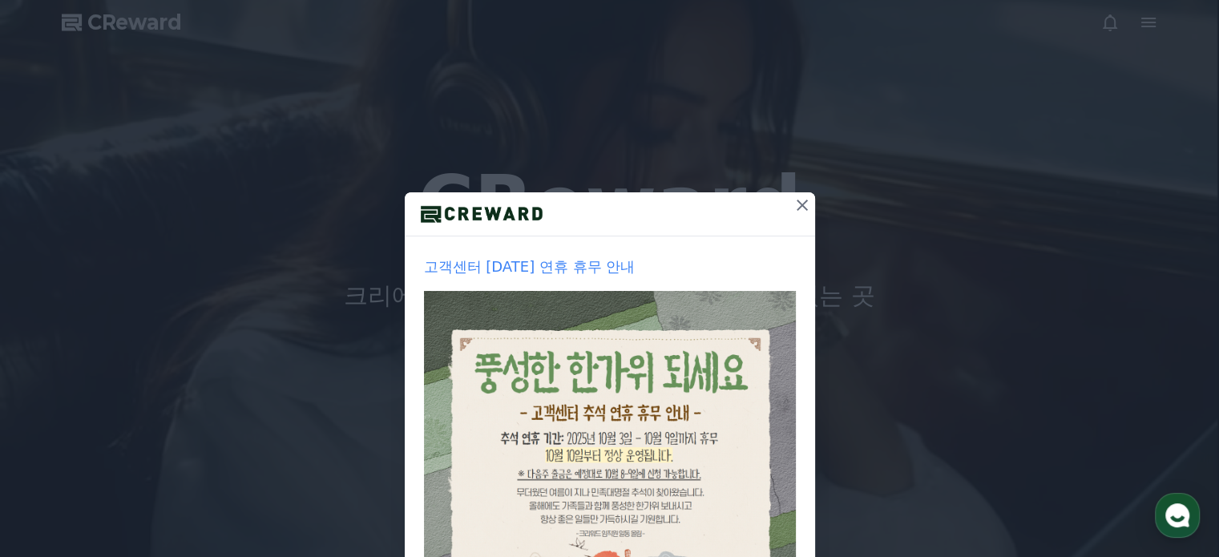
click at [1150, 21] on div "고객센터 [DATE] 연휴 휴무 안내 1주일간 보지 않기 닫기" at bounding box center [609, 382] width 1219 height 764
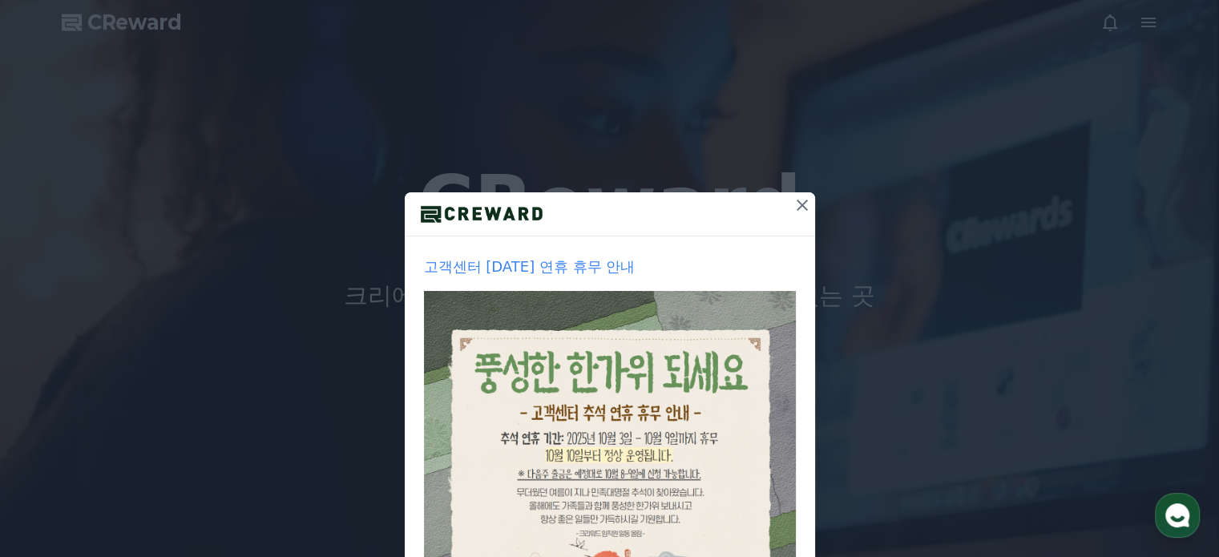
click at [1148, 24] on div "고객센터 [DATE] 연휴 휴무 안내 1주일간 보지 않기 닫기" at bounding box center [609, 382] width 1219 height 764
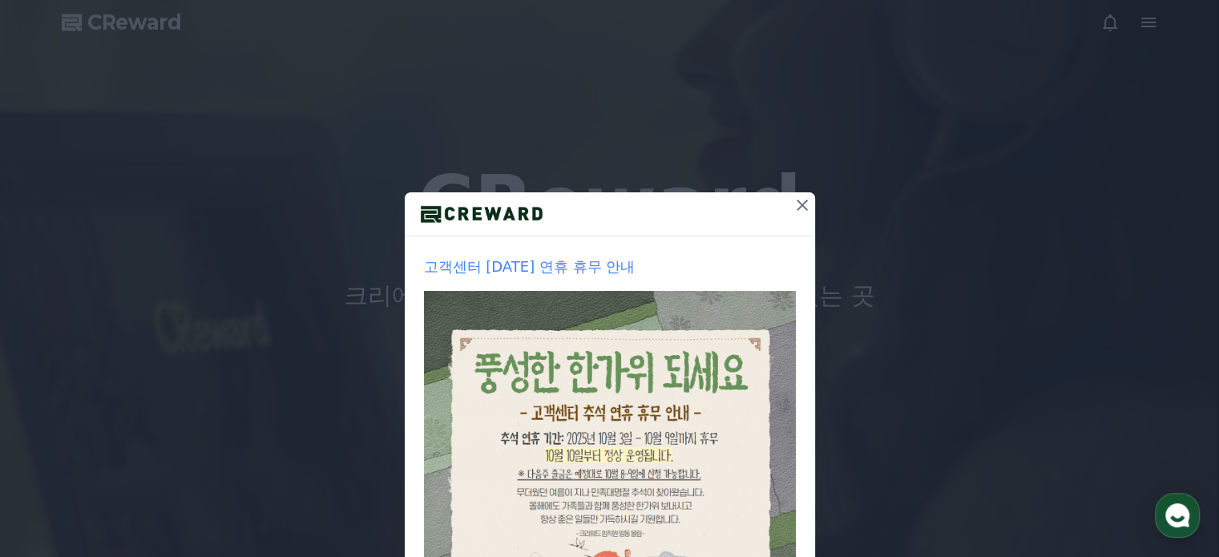
click at [797, 201] on icon at bounding box center [802, 205] width 11 height 11
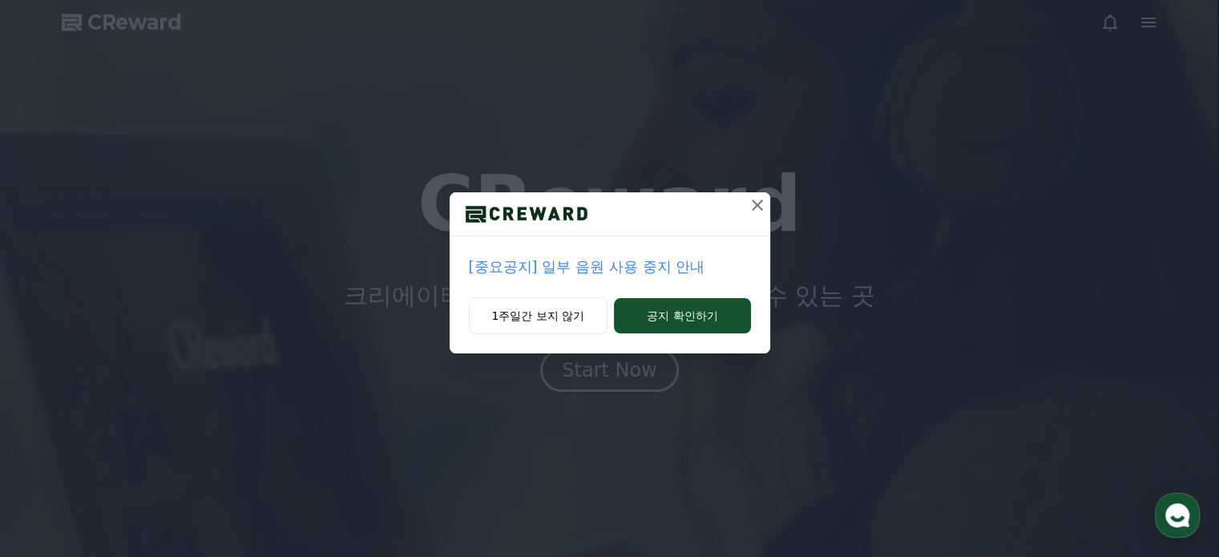
click at [754, 204] on icon at bounding box center [757, 205] width 19 height 19
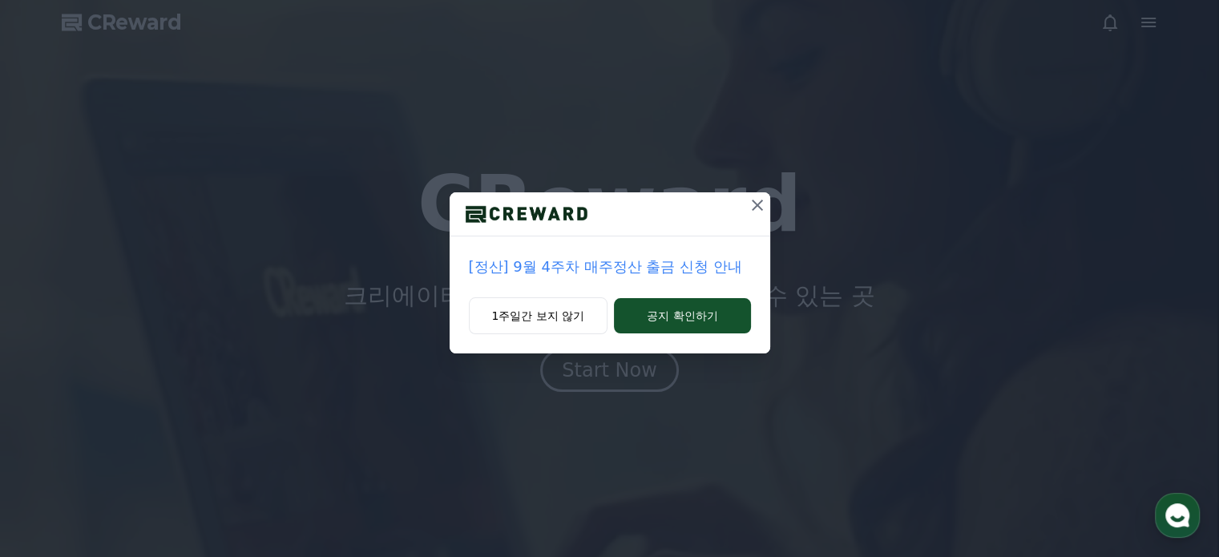
click at [766, 200] on icon at bounding box center [757, 205] width 19 height 19
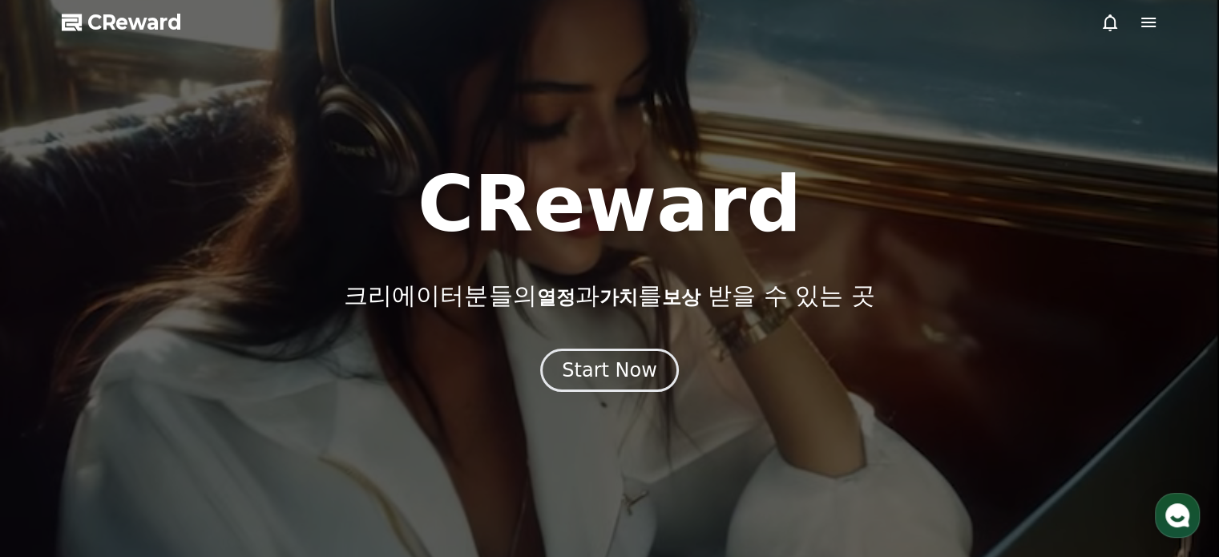
click at [1153, 20] on icon at bounding box center [1148, 22] width 19 height 19
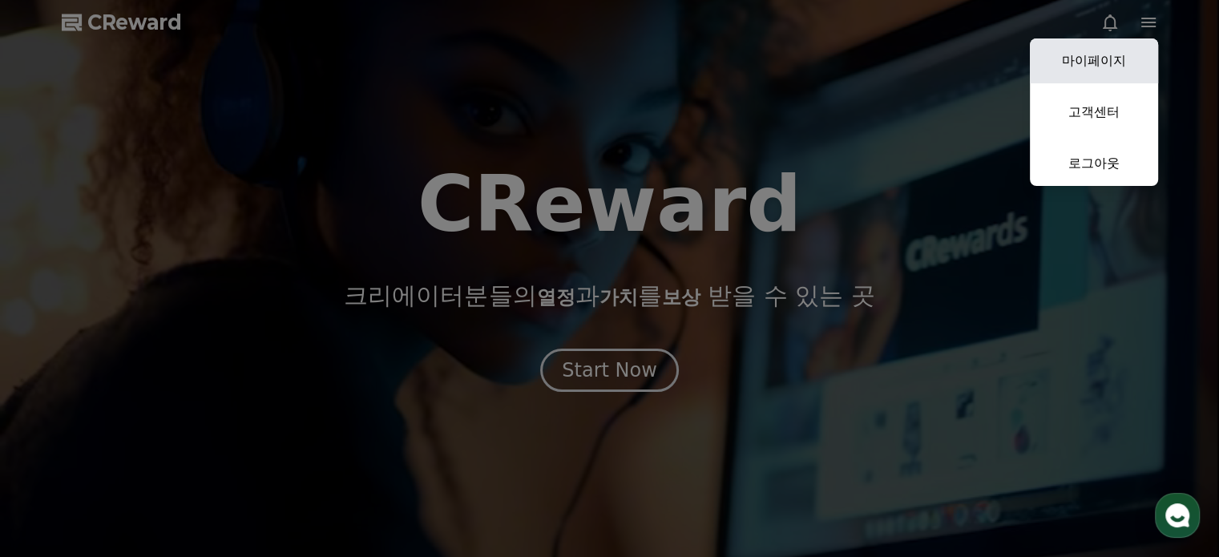
click at [1122, 49] on link "마이페이지" at bounding box center [1094, 60] width 128 height 45
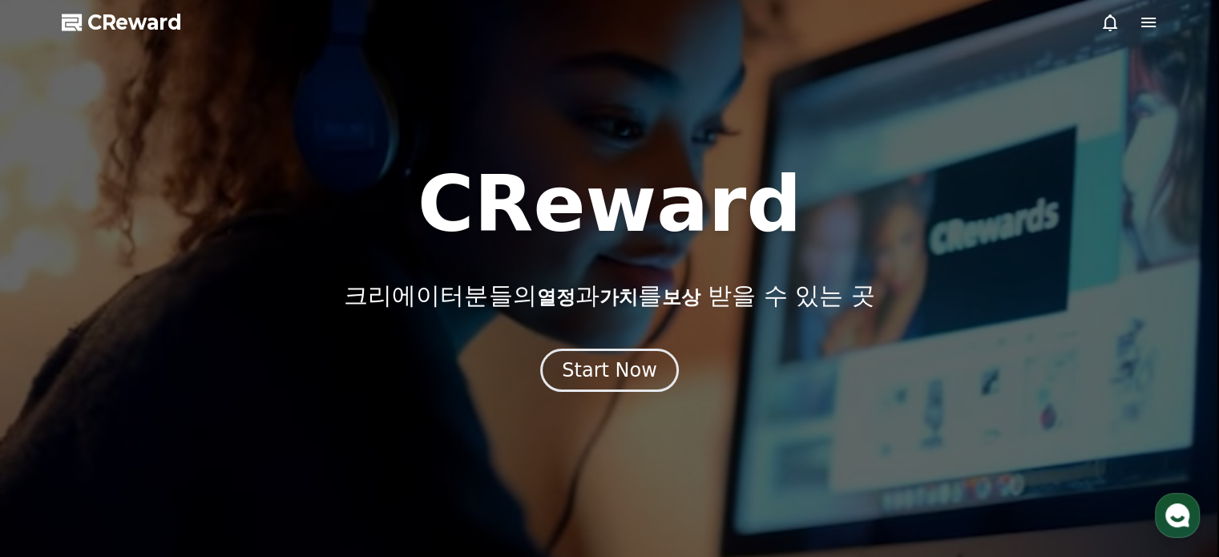
select select "**********"
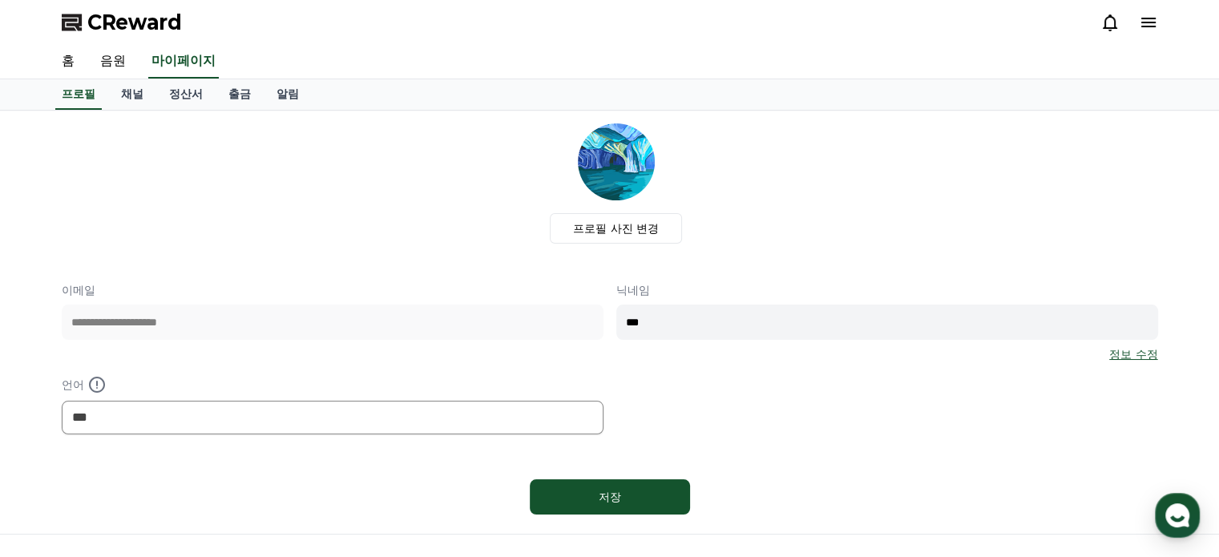
scroll to position [174, 0]
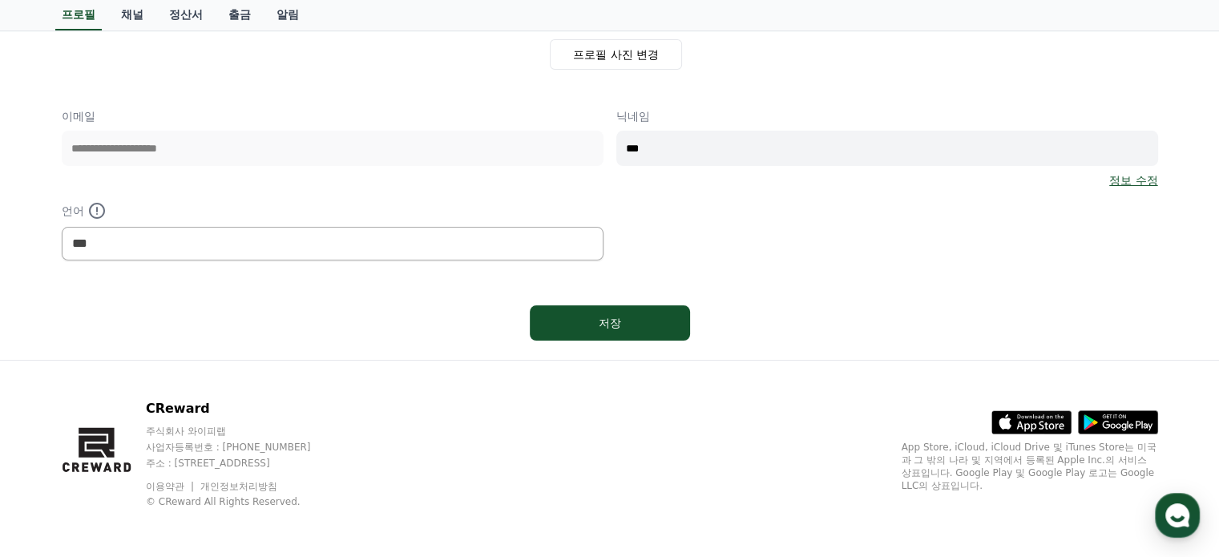
click at [1142, 181] on link "정보 수정" at bounding box center [1134, 180] width 48 height 16
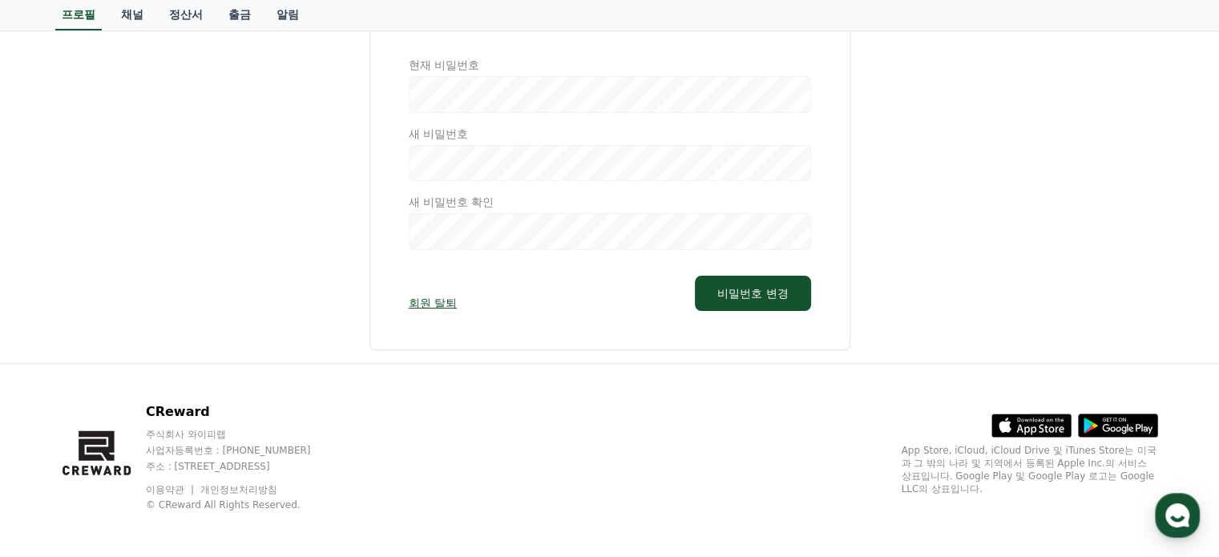
scroll to position [176, 0]
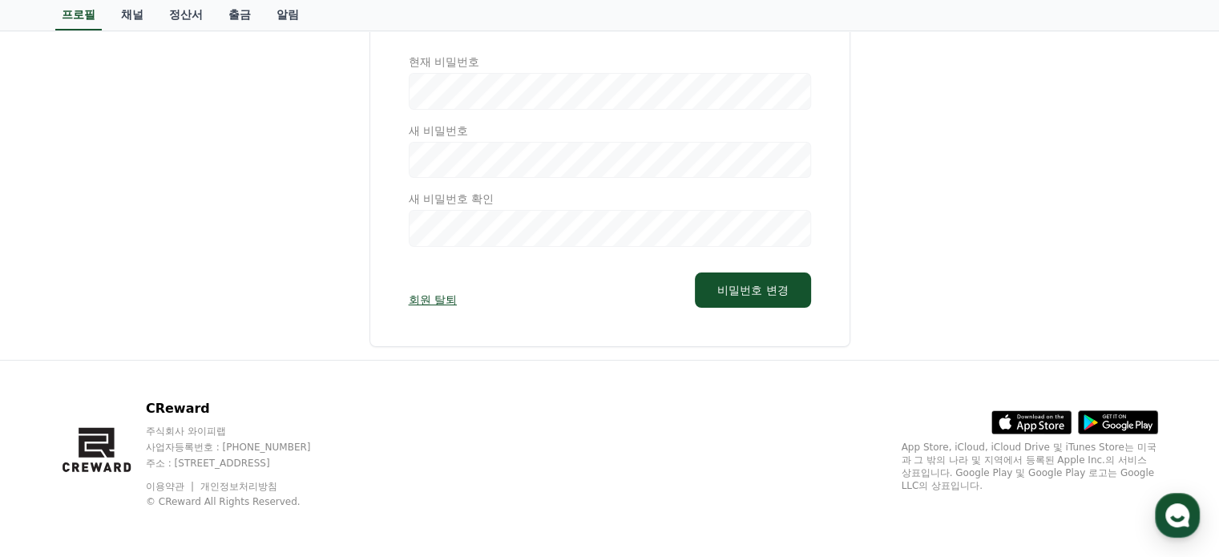
click at [426, 297] on link "회원 탈퇴" at bounding box center [433, 300] width 48 height 16
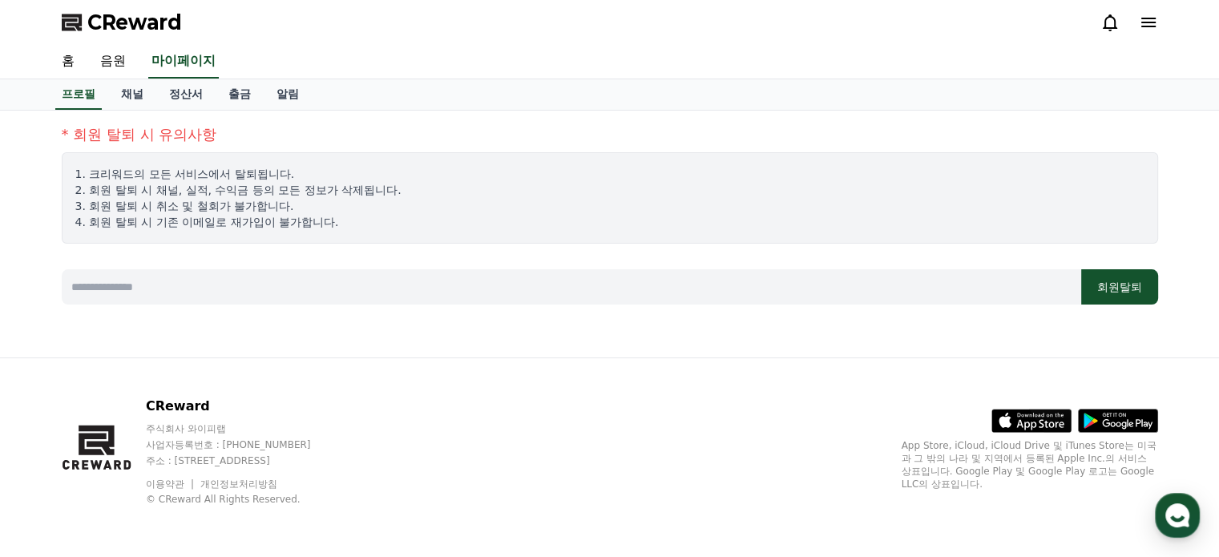
click at [210, 278] on input at bounding box center [572, 286] width 1020 height 35
type input "*"
type input "********"
click at [1118, 281] on button "회원탈퇴" at bounding box center [1120, 286] width 77 height 35
